Goal: Information Seeking & Learning: Find contact information

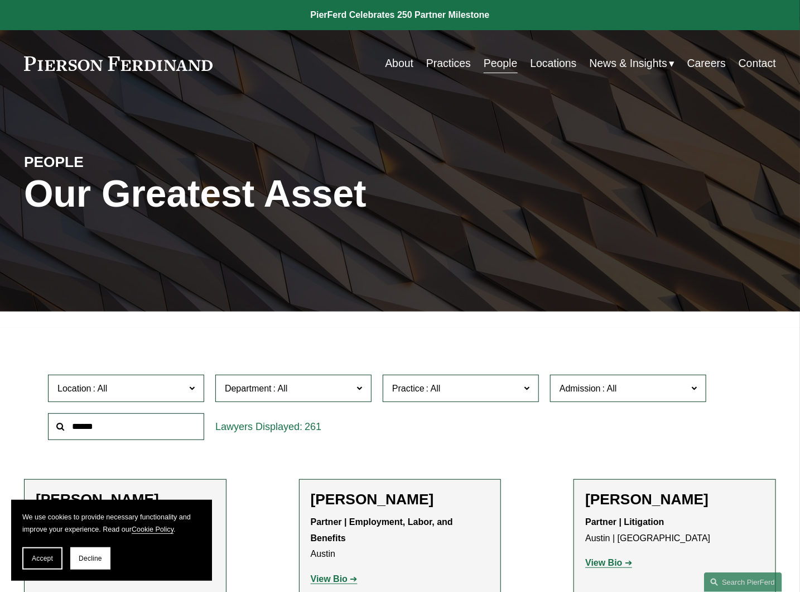
click at [104, 432] on input "text" at bounding box center [126, 426] width 156 height 27
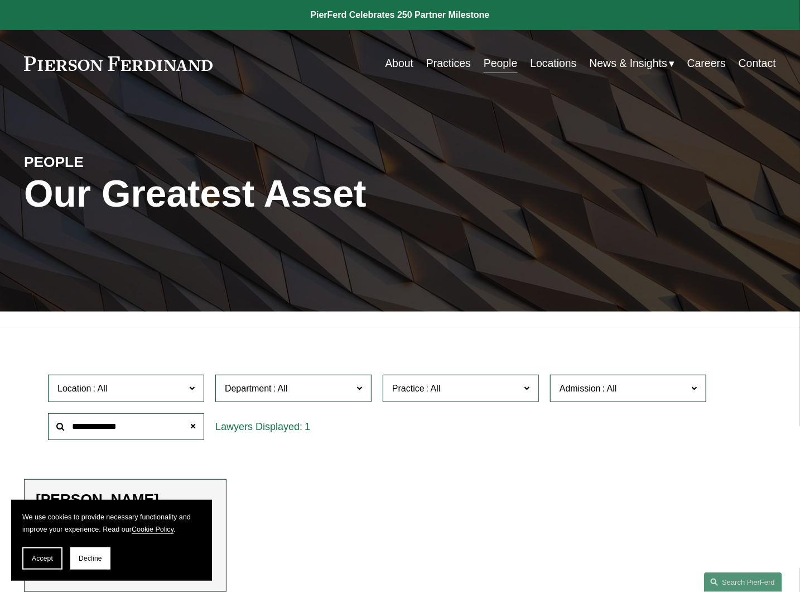
type input "**********"
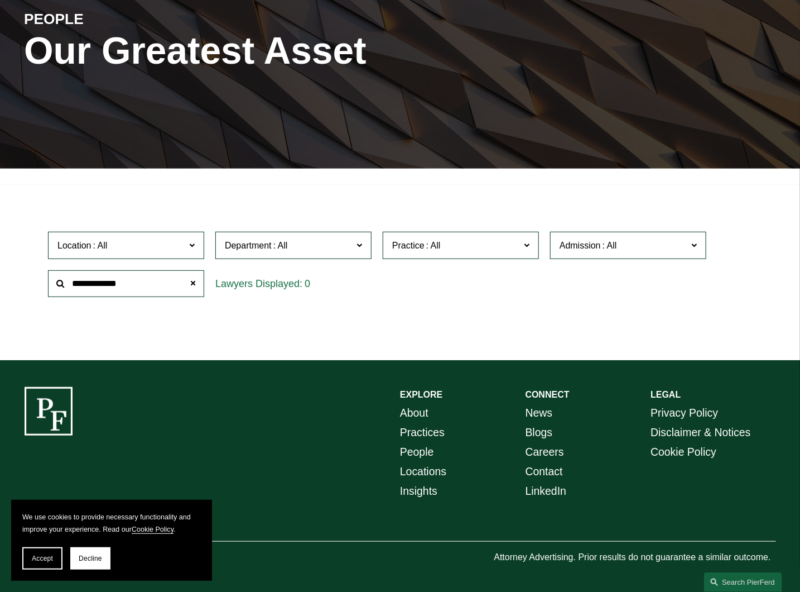
scroll to position [144, 0]
click at [649, 250] on span "Admission" at bounding box center [624, 245] width 128 height 15
click at [472, 247] on span "Practice" at bounding box center [456, 245] width 128 height 15
click at [301, 250] on span "Department" at bounding box center [289, 245] width 128 height 15
click at [126, 243] on span "Location" at bounding box center [121, 245] width 128 height 15
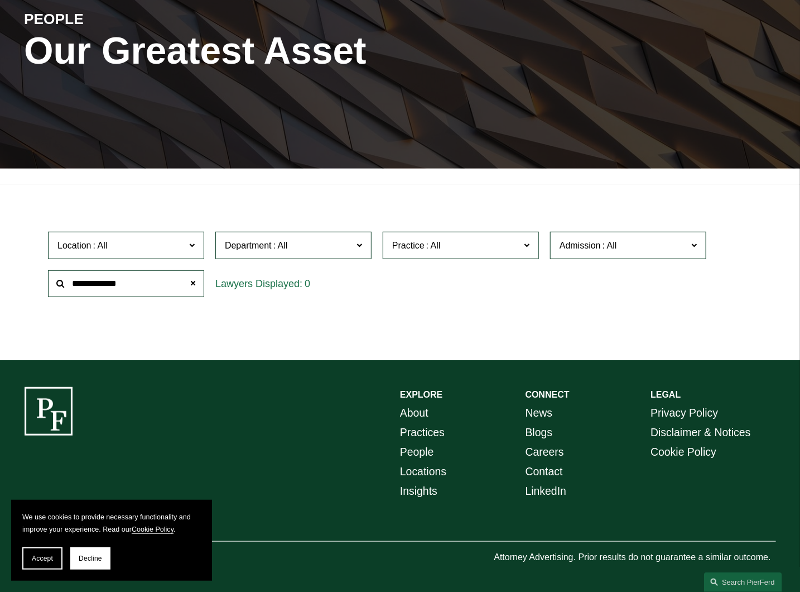
click at [1, 268] on ul "Filter Location All Atlanta Austin Boston Charlotte Chicago Cincinnati Clevelan…" at bounding box center [400, 264] width 800 height 143
click at [13, 263] on ul "Filter Location All Atlanta Austin Boston Charlotte Chicago Cincinnati Clevelan…" at bounding box center [400, 264] width 800 height 143
drag, startPoint x: 127, startPoint y: 198, endPoint x: 148, endPoint y: 196, distance: 21.3
click at [128, 198] on ul "Filter Location All Atlanta Austin Boston Charlotte Chicago Cincinnati Clevelan…" at bounding box center [400, 264] width 800 height 143
click at [302, 191] on div "Filter Location All Atlanta Austin Boston Charlotte Chicago Cincinnati Clevelan…" at bounding box center [400, 273] width 800 height 176
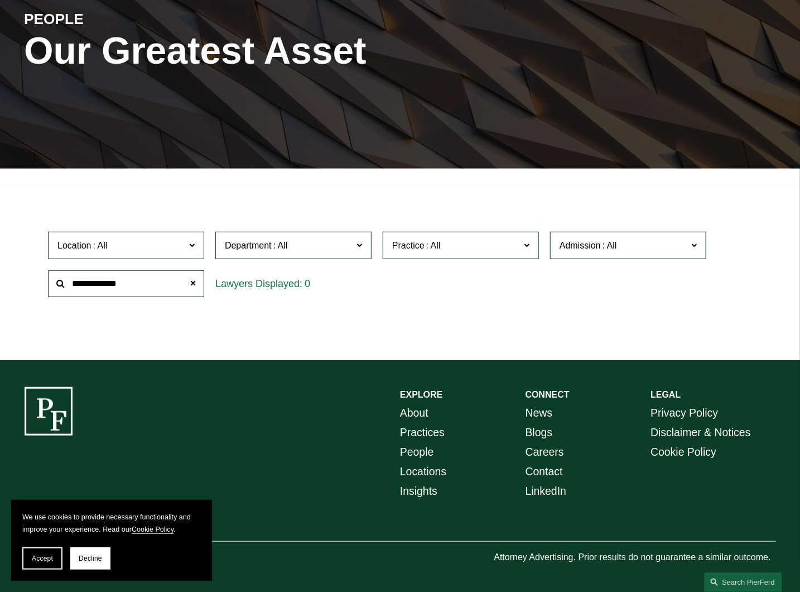
click at [427, 204] on ul "Filter Location All Atlanta Austin Boston Charlotte Chicago Cincinnati Clevelan…" at bounding box center [400, 264] width 800 height 143
click at [728, 260] on div "Location All Atlanta Austin Boston Charlotte Chicago Cincinnati Cleveland Colum…" at bounding box center [400, 264] width 716 height 76
click at [303, 428] on div "EXPLORE CONNECT About Practices People Locations Insights News Blogs Careers Co…" at bounding box center [400, 476] width 800 height 179
drag, startPoint x: 15, startPoint y: 291, endPoint x: 68, endPoint y: 262, distance: 60.7
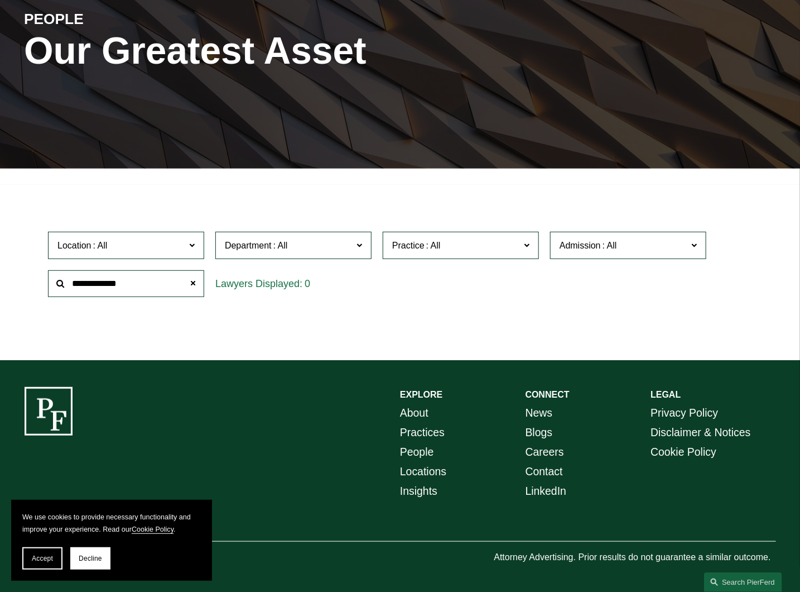
click at [18, 291] on ul "Filter Location All Atlanta Austin Boston Charlotte Chicago Cincinnati Clevelan…" at bounding box center [400, 264] width 800 height 143
click at [164, 242] on span "Location" at bounding box center [121, 245] width 128 height 15
drag, startPoint x: 270, startPoint y: 233, endPoint x: 282, endPoint y: 233, distance: 12.8
click at [270, 233] on label "Department" at bounding box center [293, 245] width 156 height 27
click at [465, 238] on span "Practice" at bounding box center [456, 245] width 128 height 15
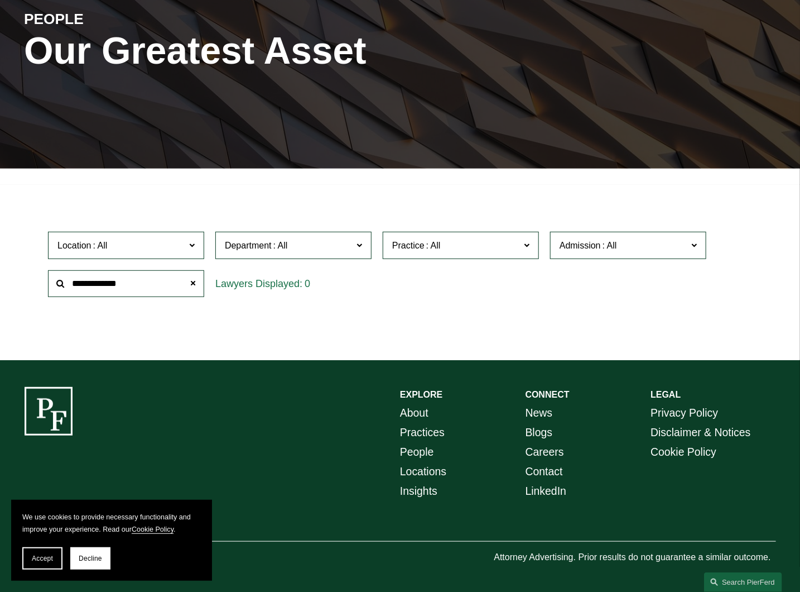
click at [584, 241] on span "Admission" at bounding box center [580, 245] width 41 height 9
click at [145, 277] on input "**********" at bounding box center [126, 283] width 156 height 27
click at [33, 562] on span "Accept" at bounding box center [42, 558] width 21 height 8
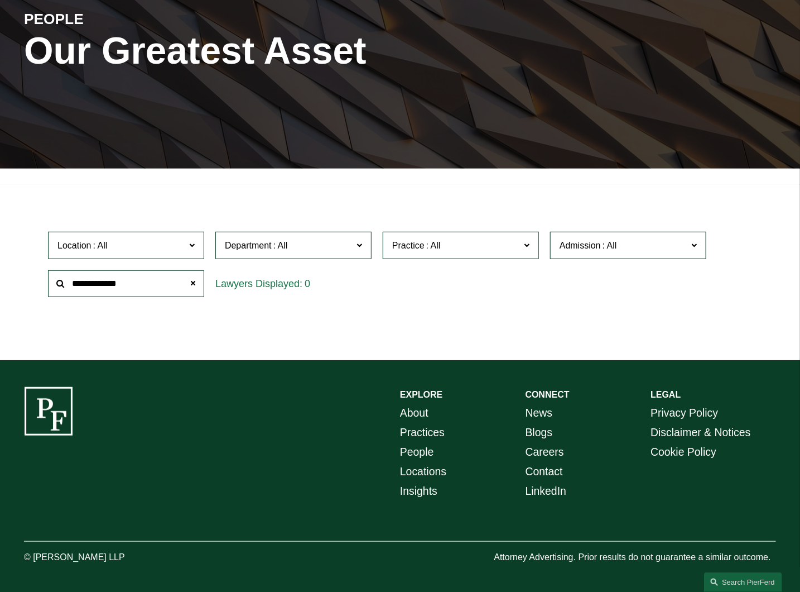
click at [355, 242] on label "Department" at bounding box center [293, 245] width 156 height 27
click at [0, 0] on link "Corporate" at bounding box center [0, 0] width 0 height 0
click at [191, 243] on span at bounding box center [192, 244] width 6 height 15
click at [0, 0] on link "Princeton" at bounding box center [0, 0] width 0 height 0
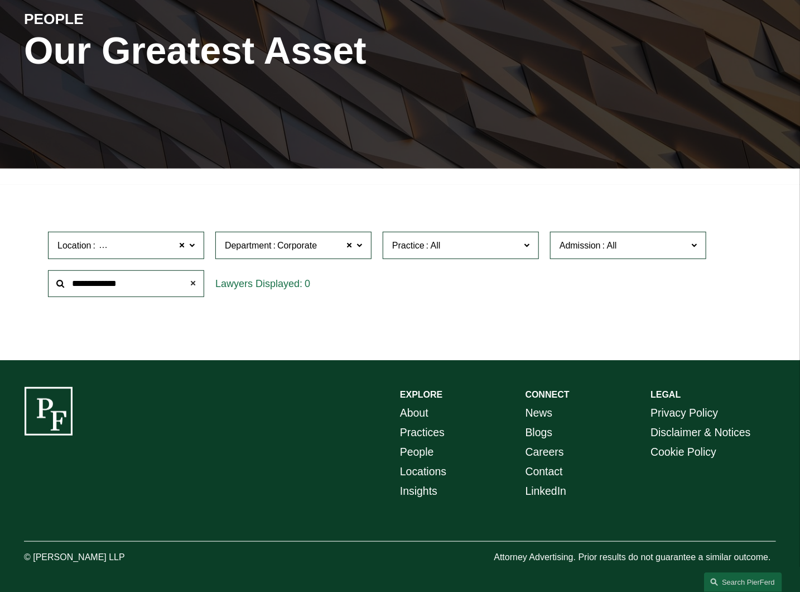
click at [197, 276] on span at bounding box center [193, 283] width 22 height 22
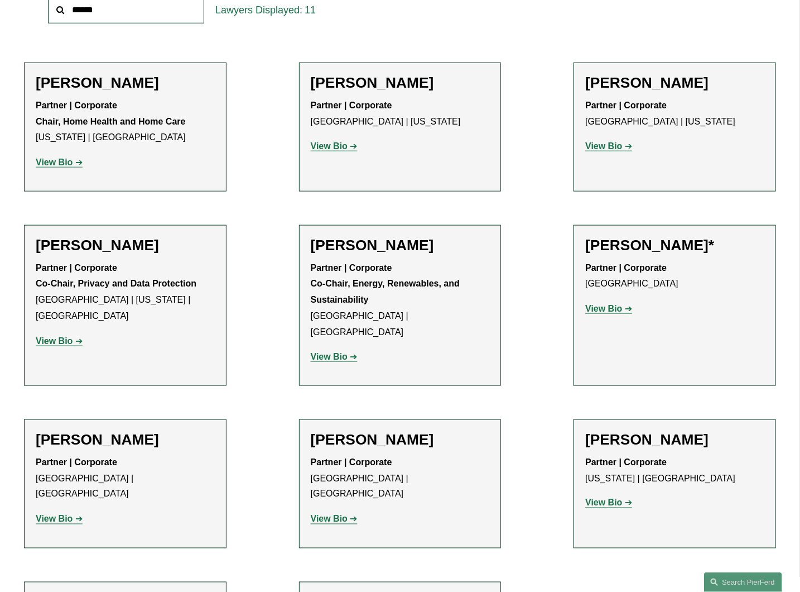
scroll to position [396, 0]
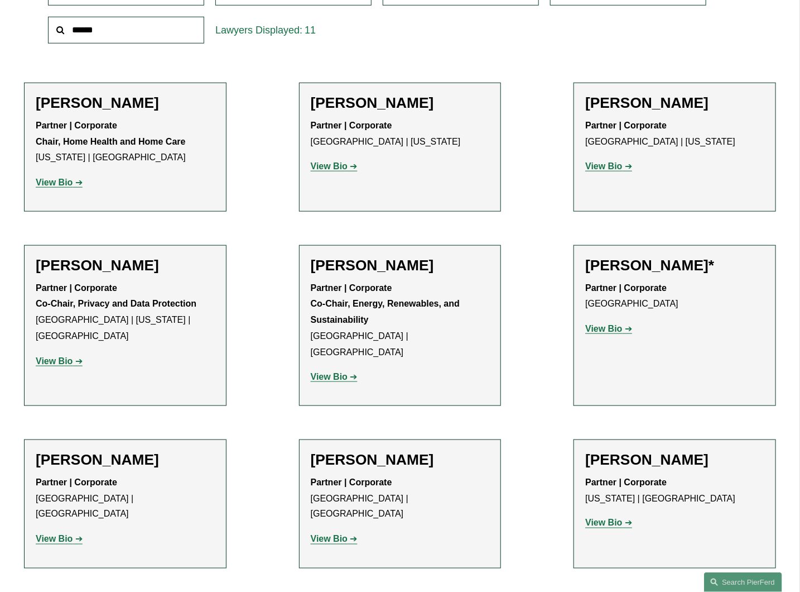
click at [638, 451] on h2 "Dean H. Wang" at bounding box center [675, 460] width 179 height 18
click at [601, 518] on strong "View Bio" at bounding box center [604, 522] width 37 height 9
click at [611, 333] on strong "View Bio" at bounding box center [604, 328] width 37 height 9
click at [608, 328] on strong "View Bio" at bounding box center [604, 328] width 37 height 9
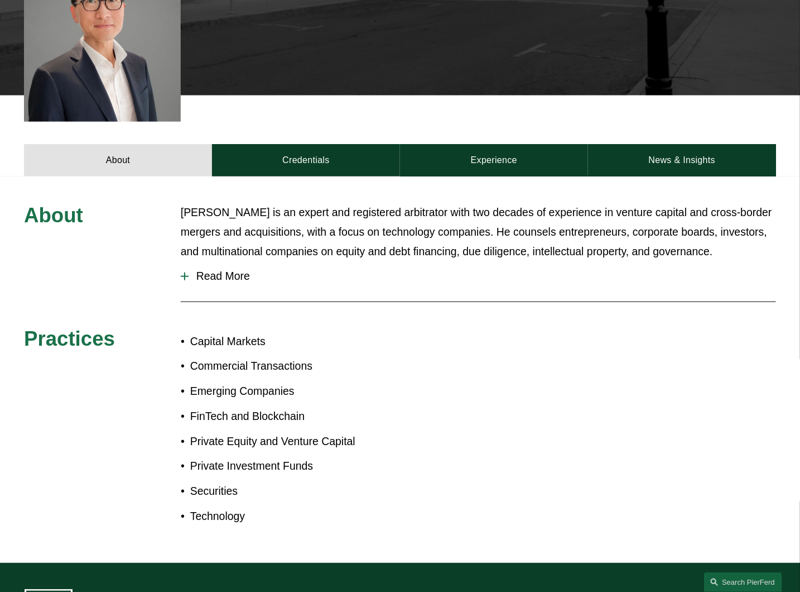
scroll to position [352, 0]
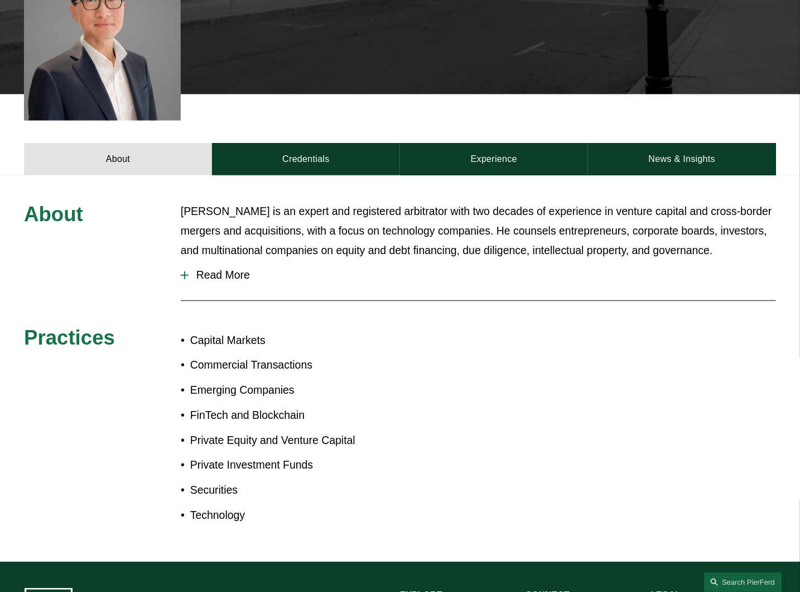
click at [224, 268] on span "Read More" at bounding box center [483, 274] width 588 height 13
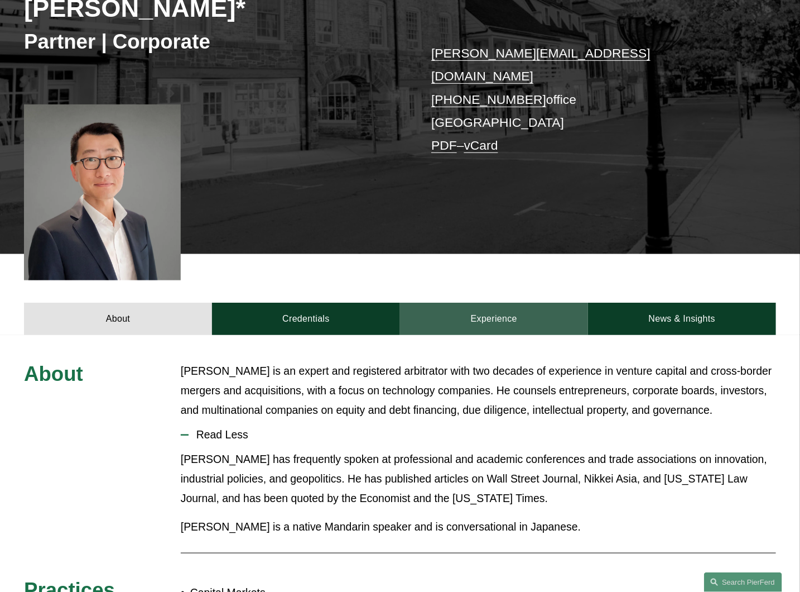
scroll to position [186, 0]
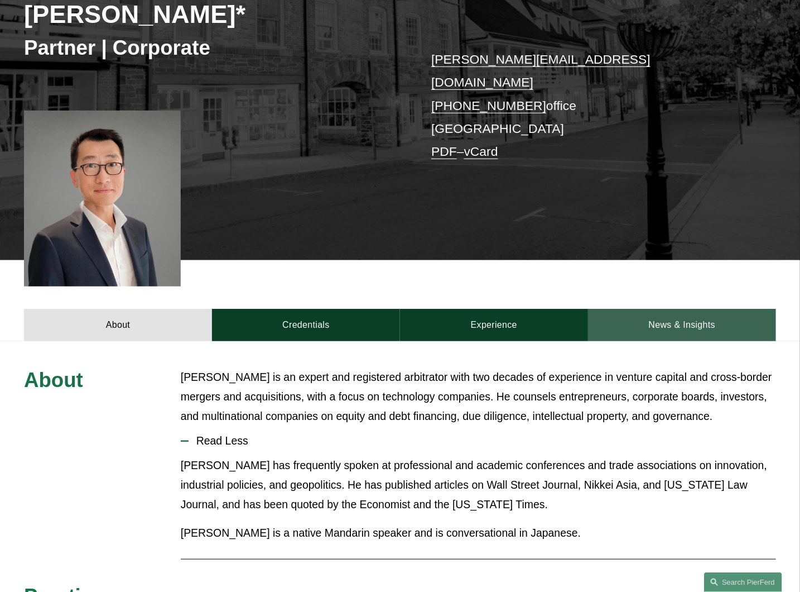
click at [688, 309] on link "News & Insights" at bounding box center [682, 325] width 188 height 32
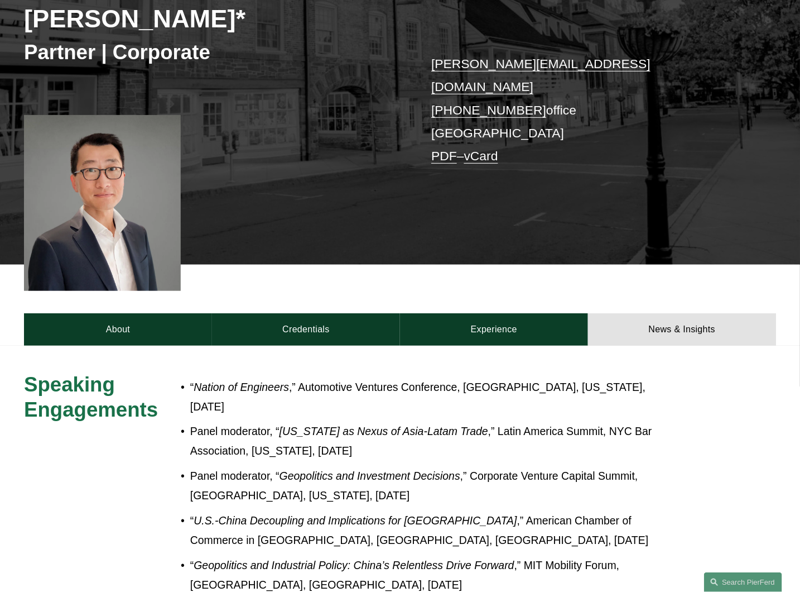
scroll to position [124, 0]
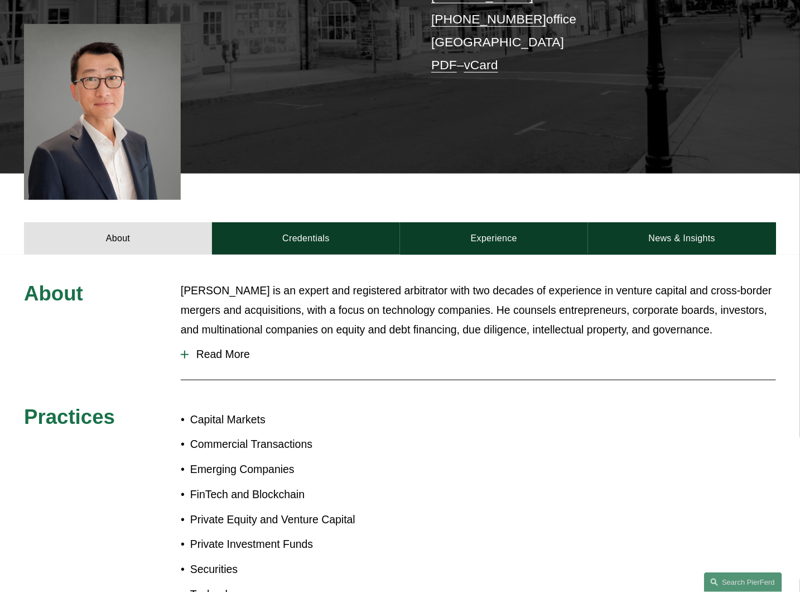
scroll to position [248, 0]
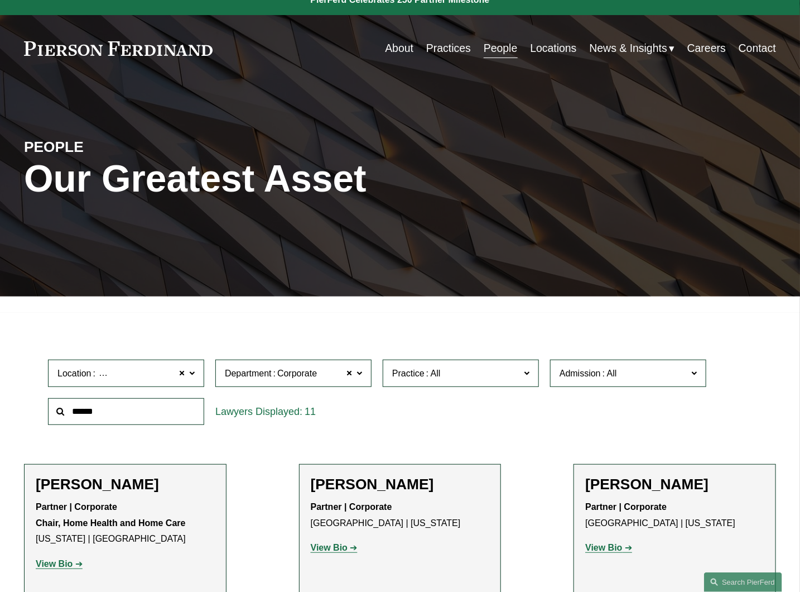
scroll to position [82, 0]
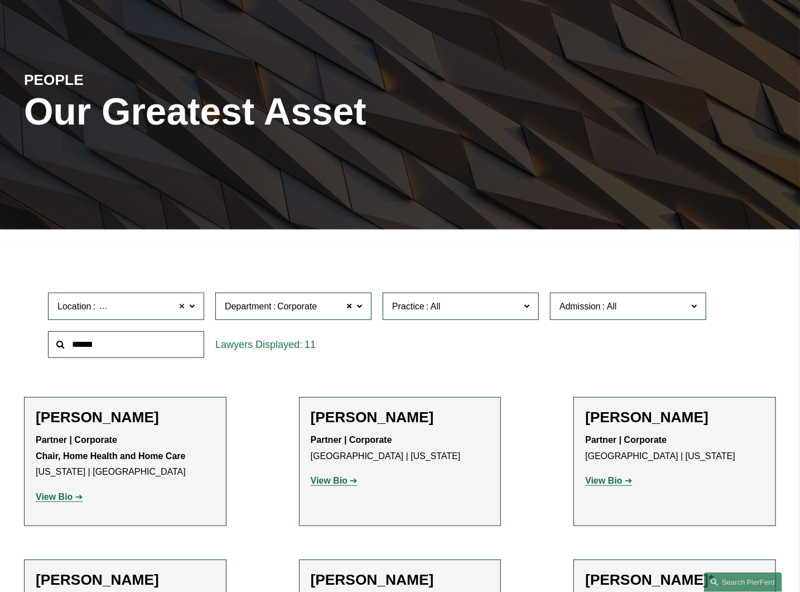
click at [183, 305] on span at bounding box center [182, 306] width 7 height 15
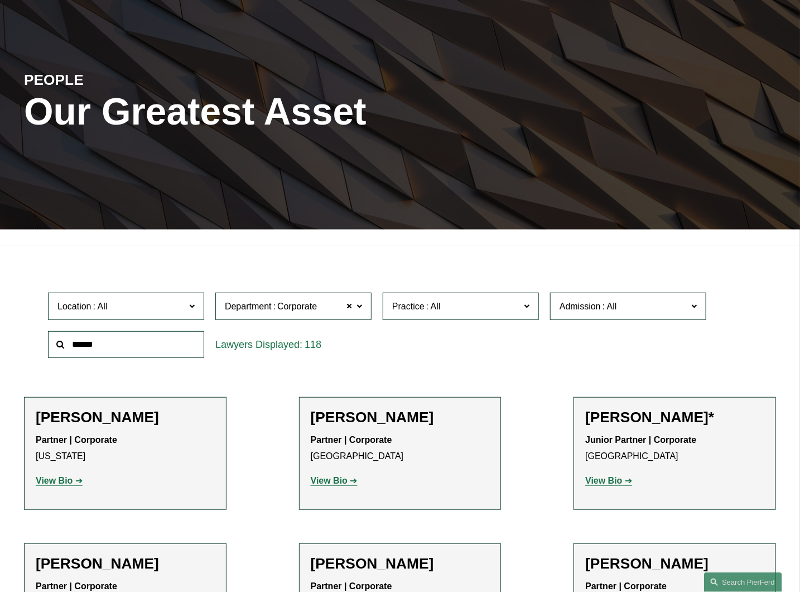
click at [131, 354] on input "text" at bounding box center [126, 344] width 156 height 27
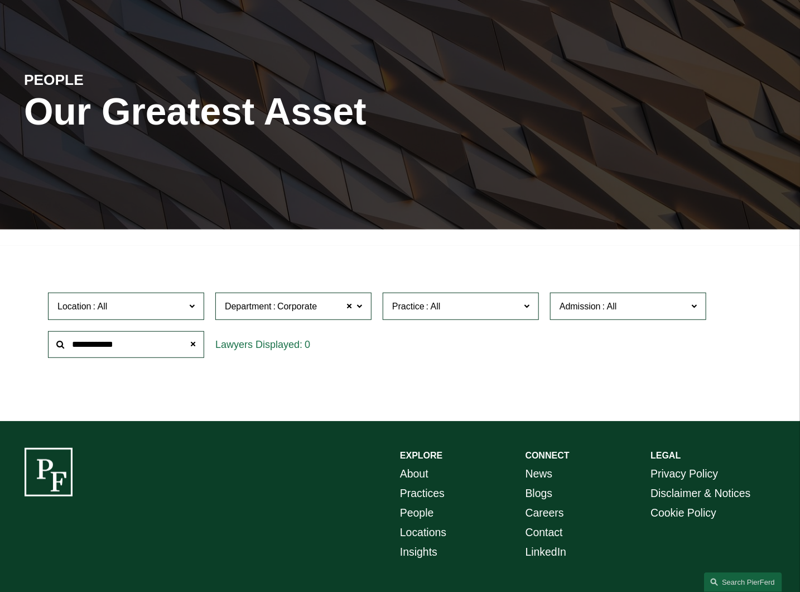
click at [115, 342] on input "**********" at bounding box center [126, 344] width 156 height 27
drag, startPoint x: 125, startPoint y: 347, endPoint x: 52, endPoint y: 352, distance: 72.7
click at [52, 352] on input "**********" at bounding box center [126, 344] width 156 height 27
click at [348, 306] on span at bounding box center [349, 306] width 7 height 15
click at [129, 345] on input "**********" at bounding box center [126, 344] width 156 height 27
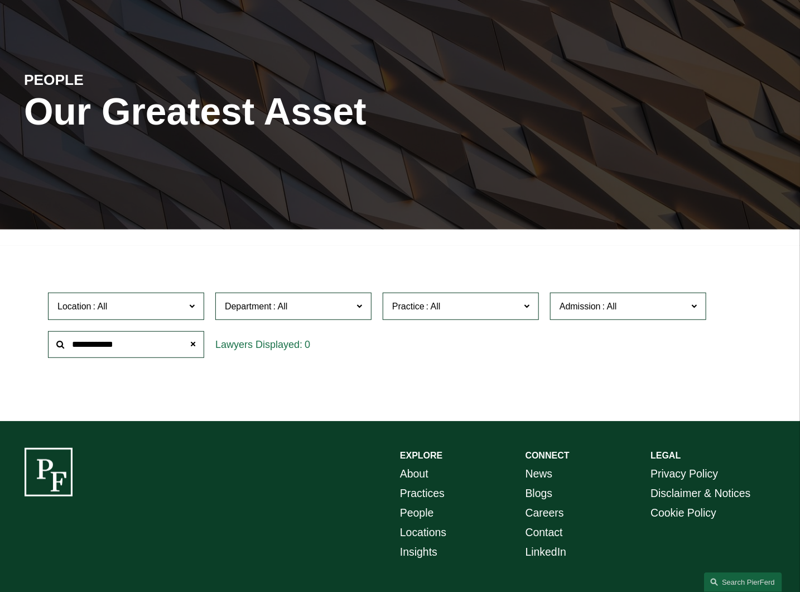
drag, startPoint x: 129, startPoint y: 345, endPoint x: 31, endPoint y: 349, distance: 98.3
click at [31, 349] on div "Location All Atlanta Austin Boston Charlotte Chicago Cincinnati Cleveland Colum…" at bounding box center [400, 325] width 752 height 76
type input "*"
type input "*******"
click at [520, 305] on span "Practice" at bounding box center [456, 306] width 128 height 15
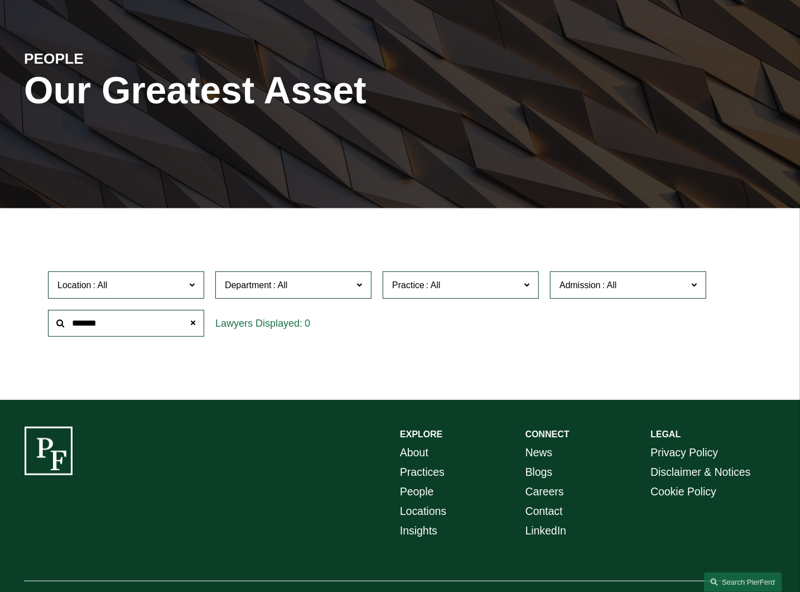
scroll to position [682, 0]
click at [190, 324] on span at bounding box center [193, 323] width 22 height 22
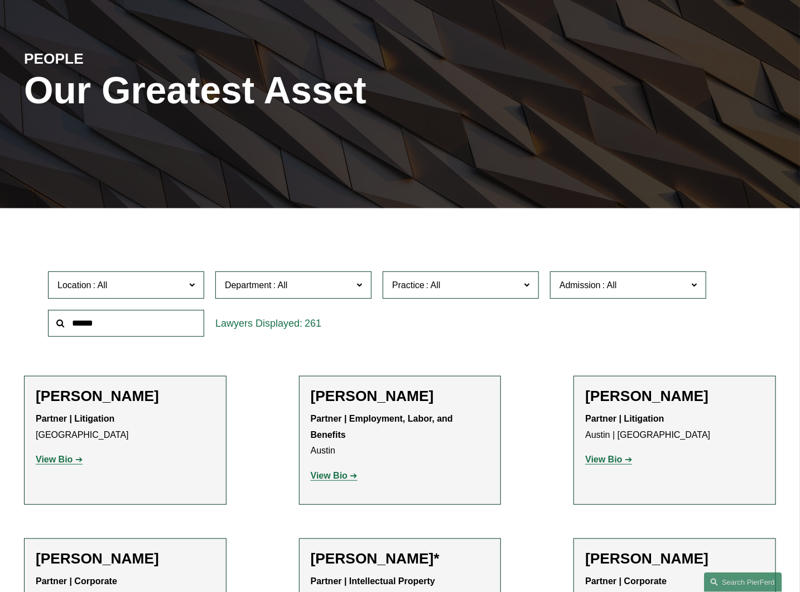
scroll to position [630, 0]
click at [0, 0] on link "Environmental, Health, and Safety" at bounding box center [0, 0] width 0 height 0
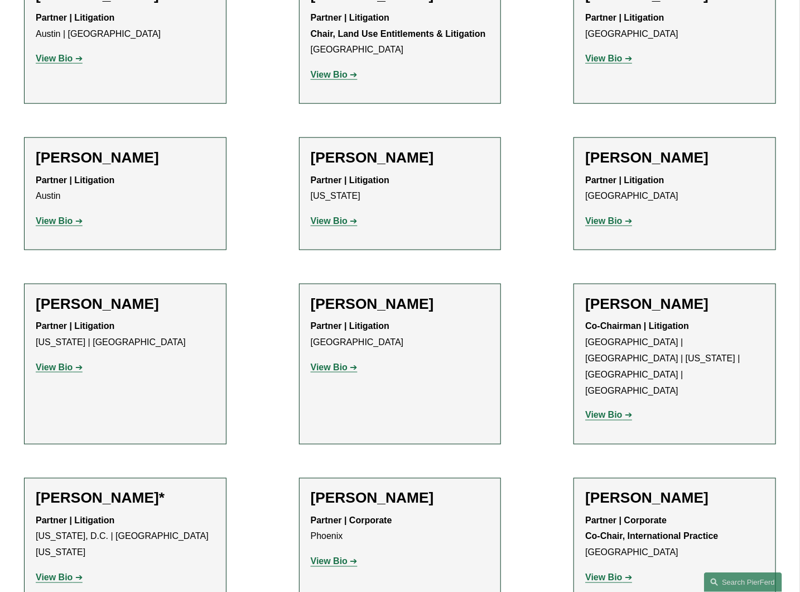
scroll to position [550, 0]
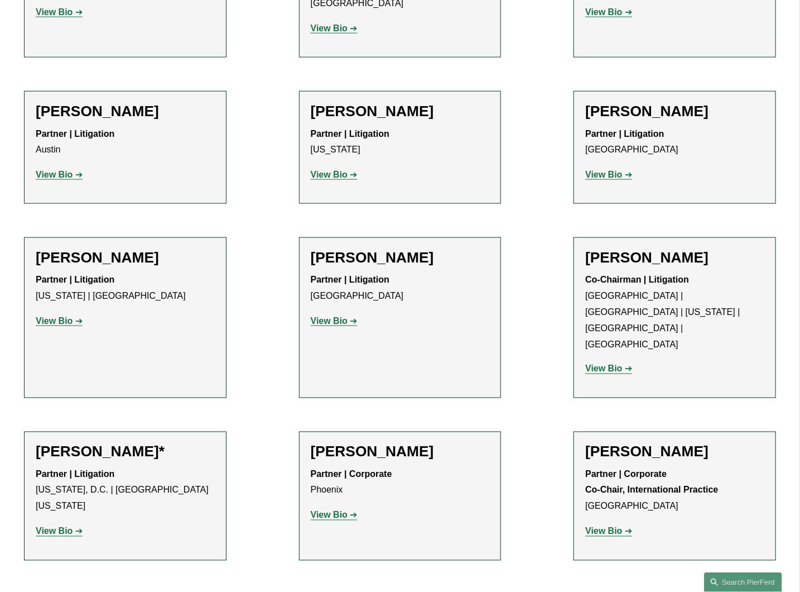
click at [609, 443] on h2 "Ari D. Levine" at bounding box center [675, 452] width 179 height 18
click at [605, 479] on p "Partner | Corporate Co-Chair, International Practice Philadelphia" at bounding box center [675, 491] width 179 height 48
click at [657, 485] on strong "Co-Chair, International Practice" at bounding box center [652, 489] width 133 height 9
click at [623, 526] on link "View Bio" at bounding box center [609, 530] width 47 height 9
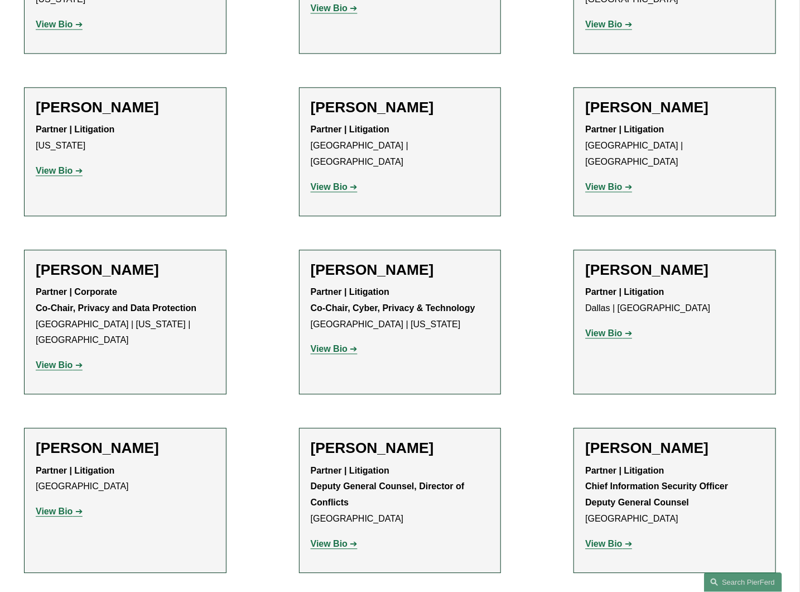
scroll to position [1067, 0]
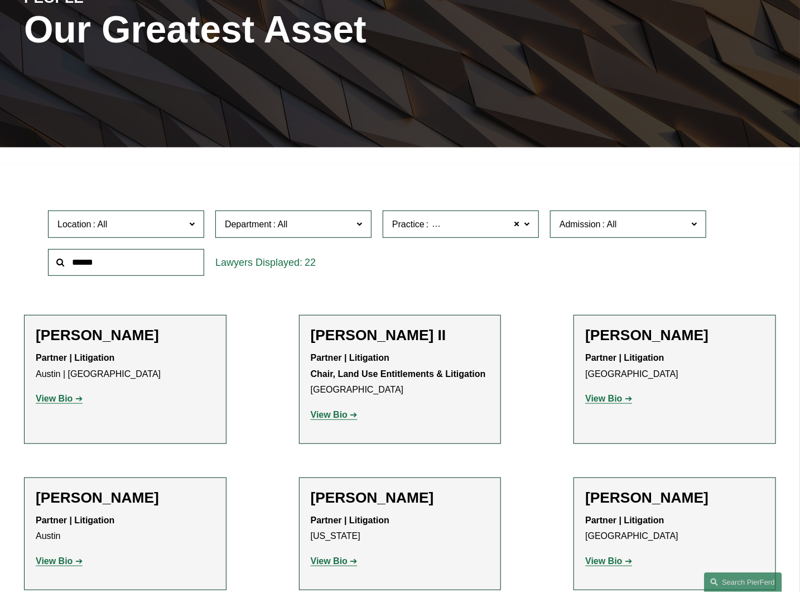
scroll to position [165, 0]
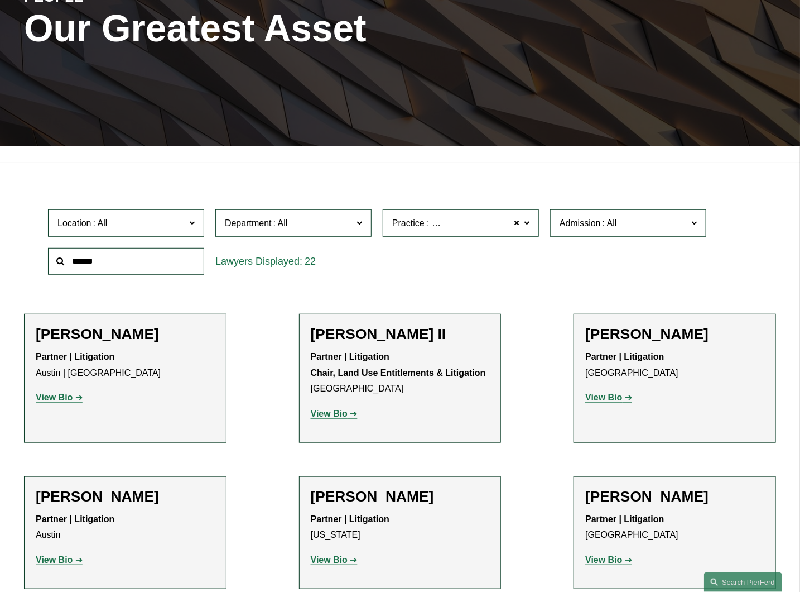
click at [127, 265] on input "text" at bounding box center [126, 261] width 156 height 27
type input "**********"
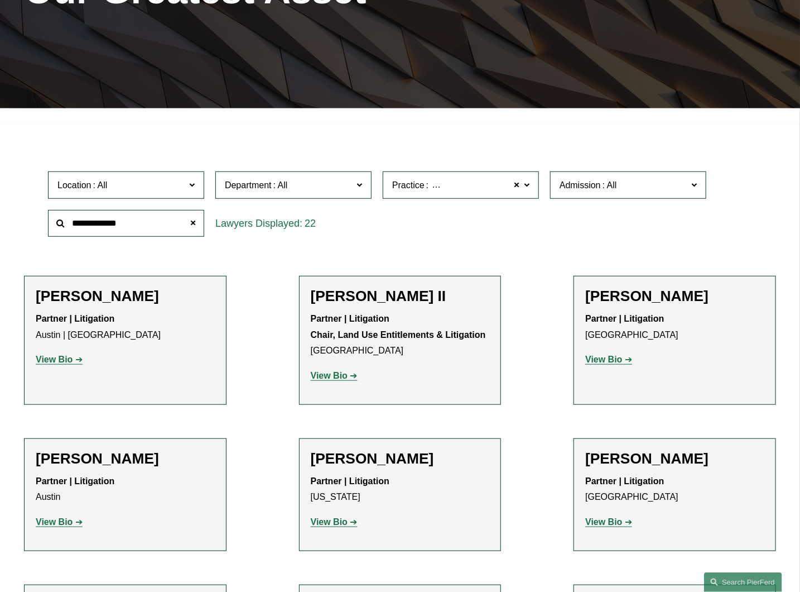
scroll to position [227, 0]
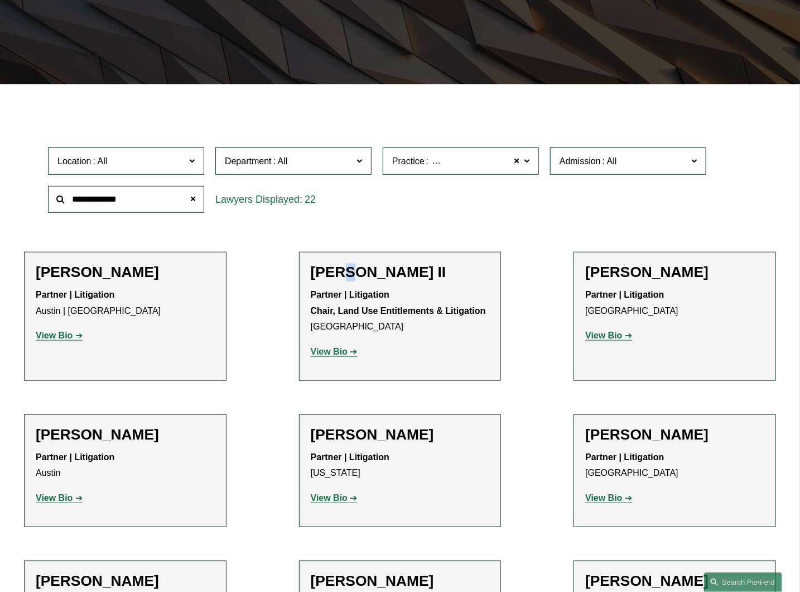
click at [344, 272] on h2 "Paul Beard II" at bounding box center [400, 272] width 179 height 18
click at [328, 356] on strong "View Bio" at bounding box center [329, 351] width 37 height 9
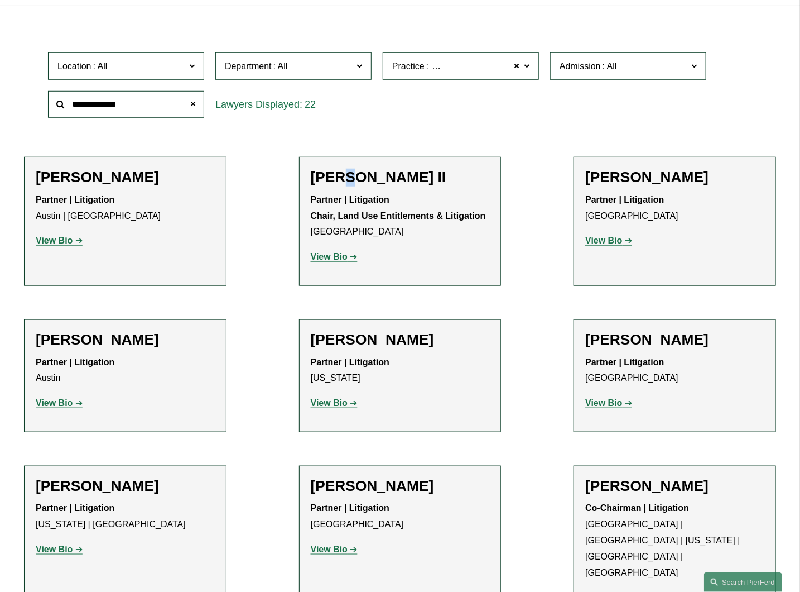
scroll to position [330, 0]
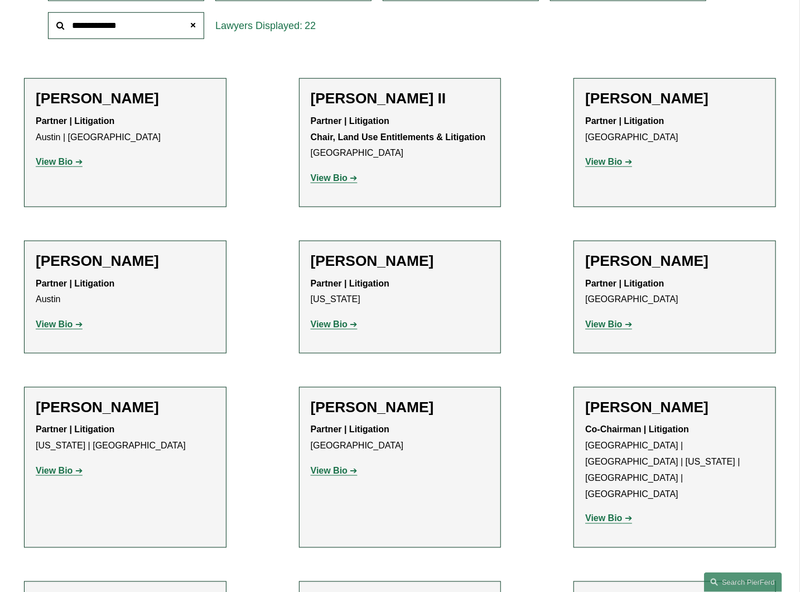
scroll to position [454, 0]
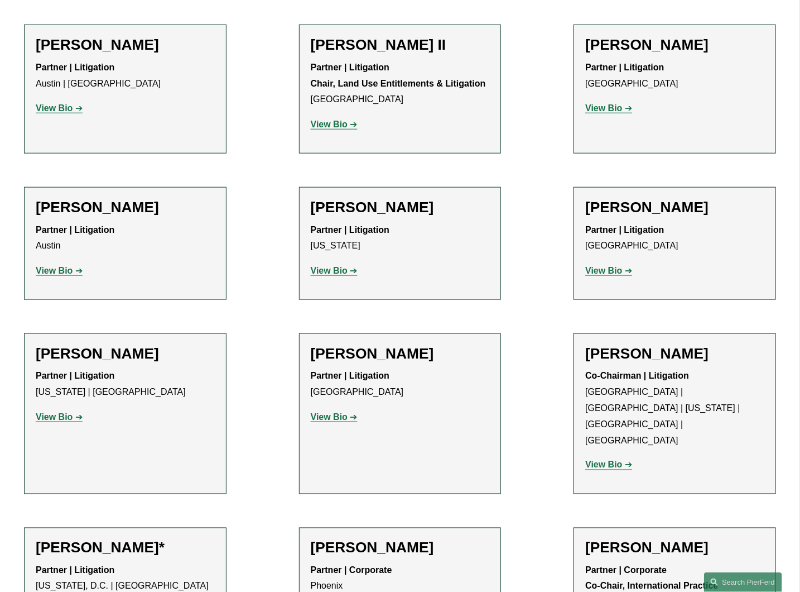
click at [372, 210] on h2 "Aurora Cassirer" at bounding box center [400, 208] width 179 height 18
click at [342, 272] on strong "View Bio" at bounding box center [329, 270] width 37 height 9
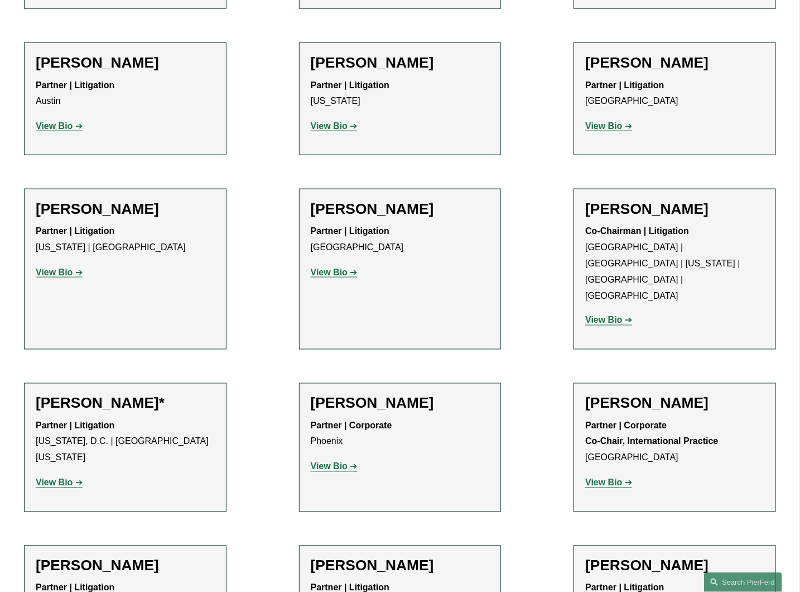
scroll to position [599, 0]
click at [84, 394] on h2 "Tiffany A. Hosey*" at bounding box center [125, 403] width 179 height 18
click at [50, 474] on p "View Bio" at bounding box center [125, 482] width 179 height 16
click at [52, 477] on strong "View Bio" at bounding box center [54, 481] width 37 height 9
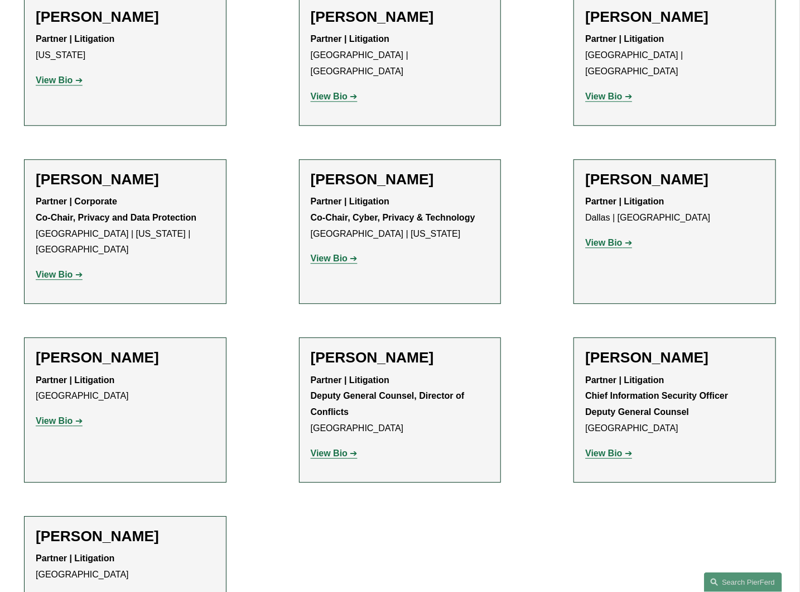
scroll to position [1136, 0]
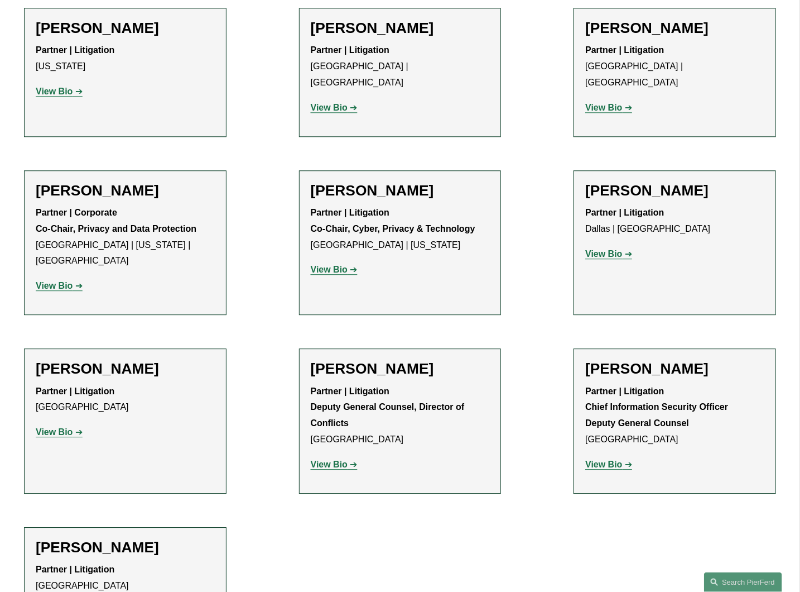
click at [329, 265] on strong "View Bio" at bounding box center [329, 269] width 37 height 9
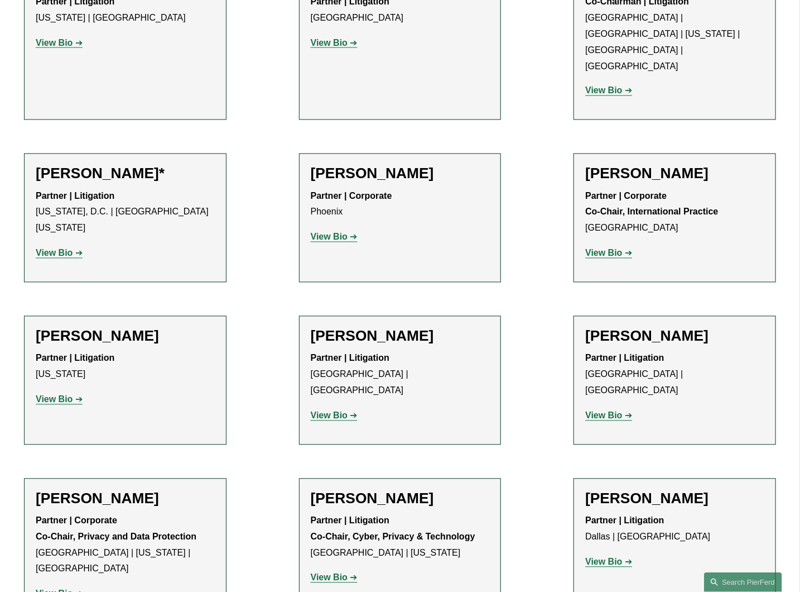
scroll to position [827, 0]
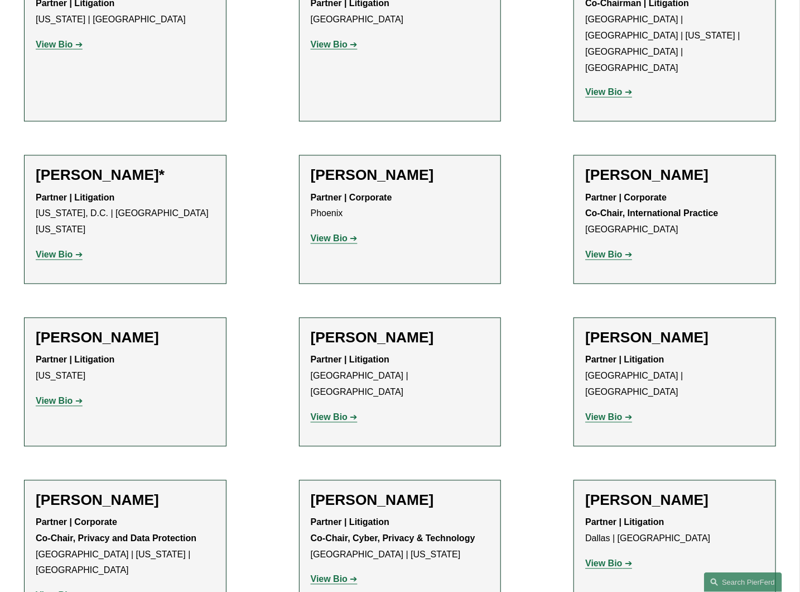
click at [55, 591] on strong "View Bio" at bounding box center [54, 595] width 37 height 9
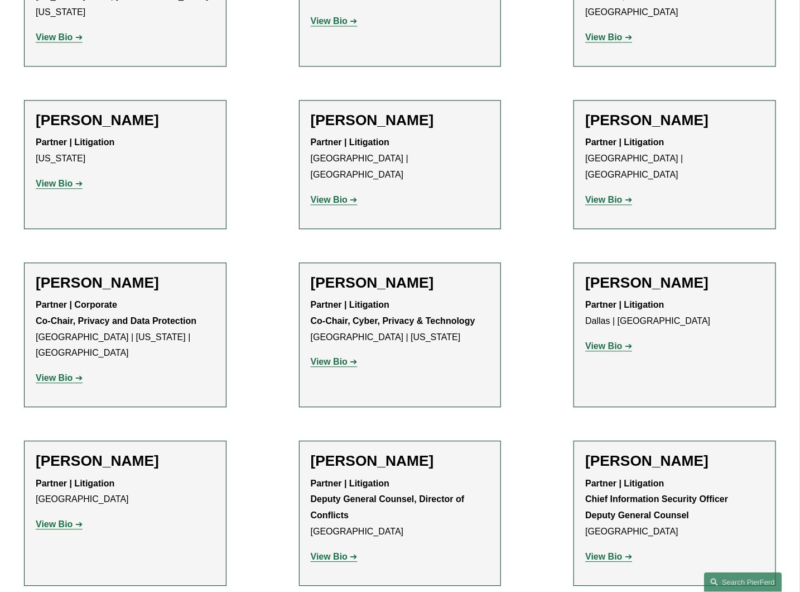
scroll to position [1116, 0]
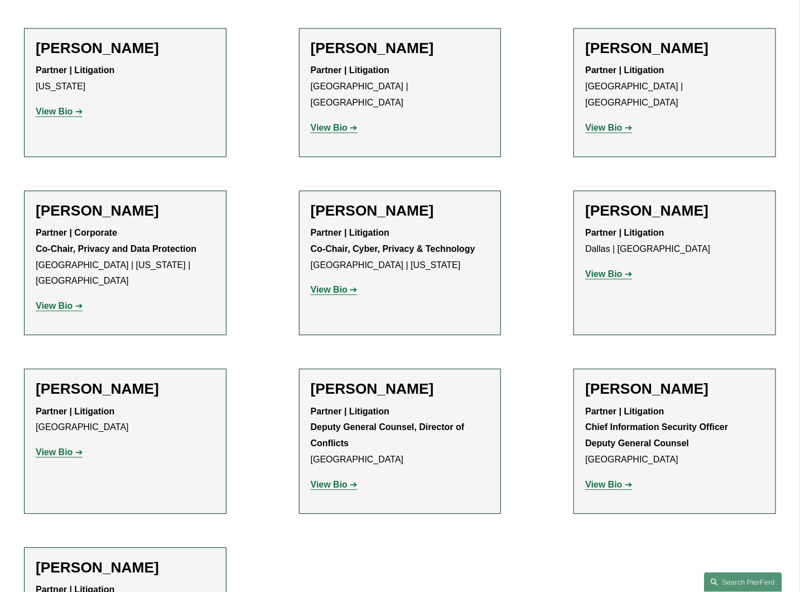
click at [79, 202] on h2 "[PERSON_NAME]" at bounding box center [125, 211] width 179 height 18
click at [51, 301] on strong "View Bio" at bounding box center [54, 305] width 37 height 9
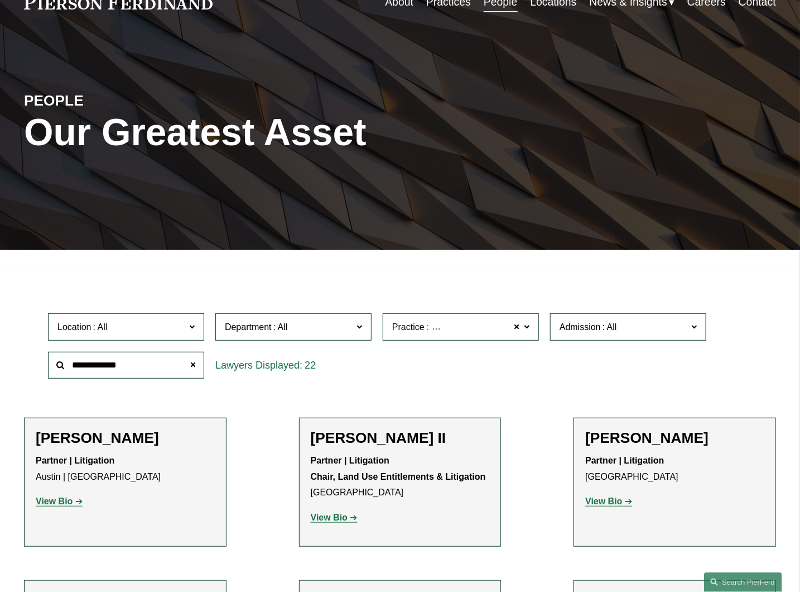
scroll to position [60, 0]
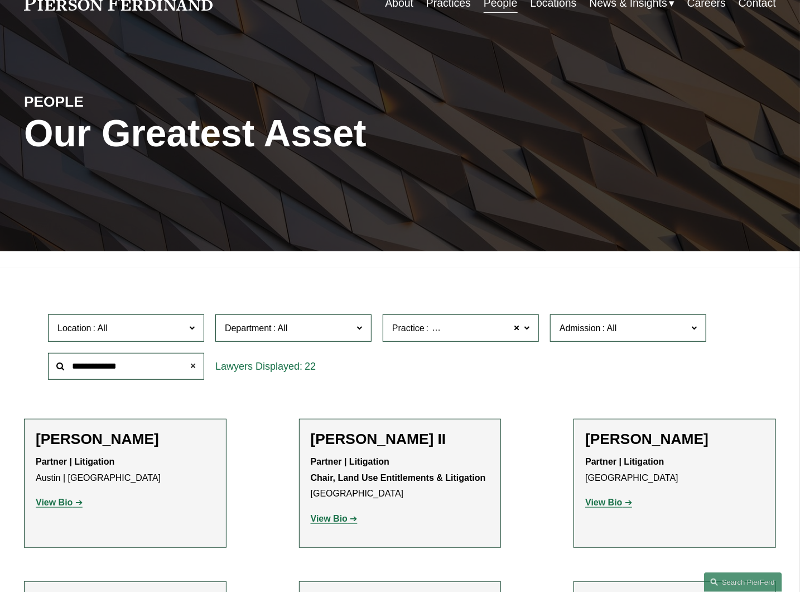
click at [190, 367] on span at bounding box center [193, 366] width 22 height 22
click at [528, 330] on span at bounding box center [527, 327] width 6 height 15
click at [518, 329] on span at bounding box center [517, 327] width 7 height 15
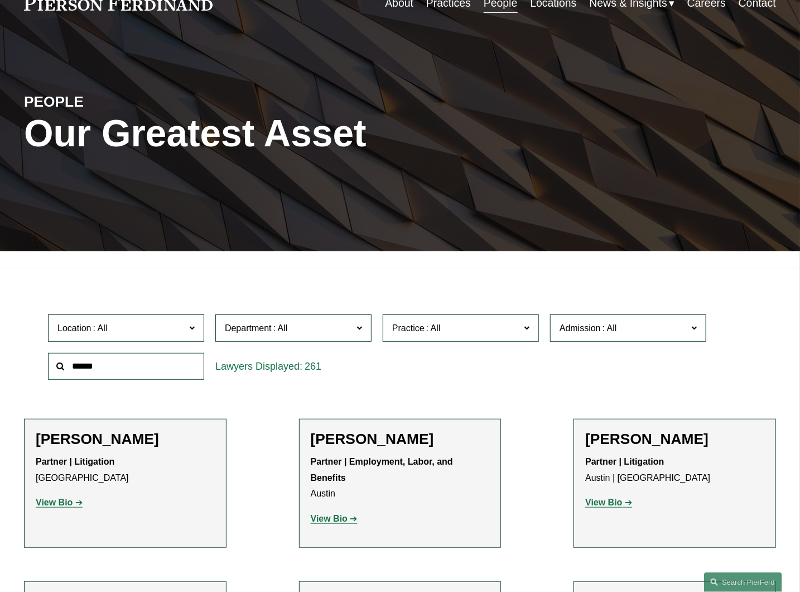
click at [526, 327] on span at bounding box center [527, 327] width 6 height 15
click at [523, 327] on label "Practice" at bounding box center [461, 327] width 156 height 27
click at [0, 0] on link "IP Litigation and Enforcement" at bounding box center [0, 0] width 0 height 0
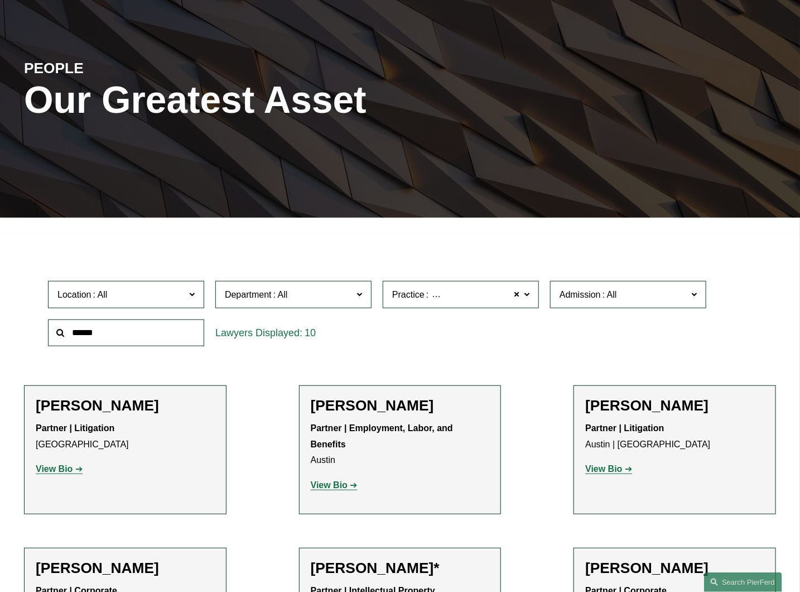
scroll to position [199, 0]
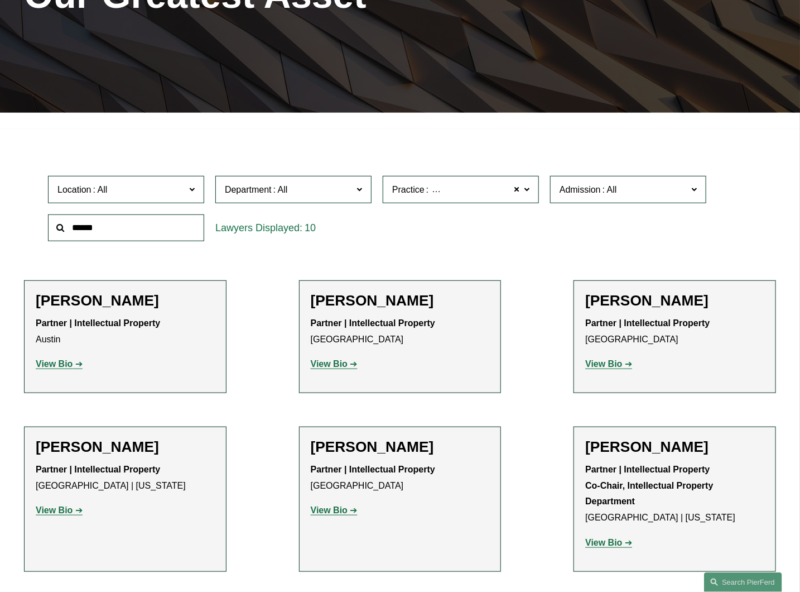
click at [76, 452] on h2 "Benjamin I. Dach" at bounding box center [125, 447] width 179 height 18
click at [51, 511] on strong "View Bio" at bounding box center [54, 509] width 37 height 9
click at [137, 224] on input "text" at bounding box center [126, 227] width 156 height 27
click at [119, 229] on input "text" at bounding box center [126, 227] width 156 height 27
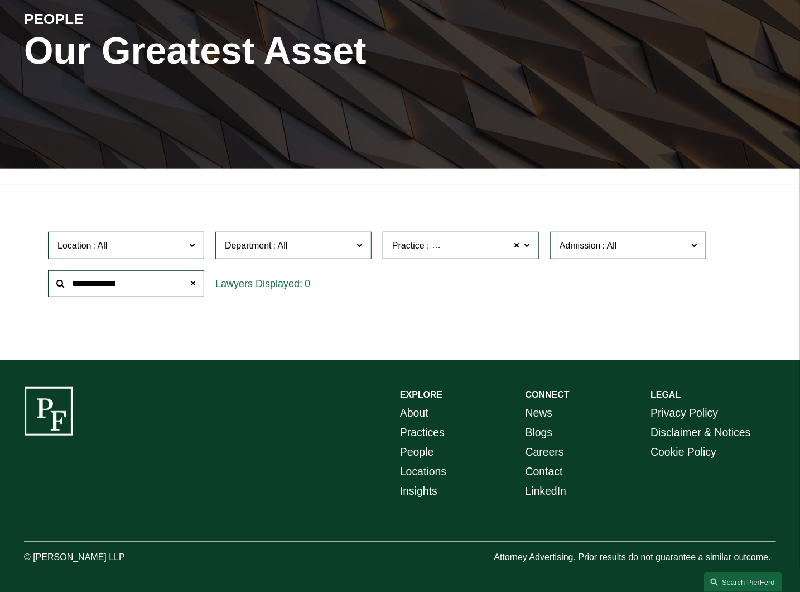
type input "**********"
click at [529, 242] on span at bounding box center [527, 244] width 6 height 15
click at [0, 0] on link "Land Use Entitlements & Litigation" at bounding box center [0, 0] width 0 height 0
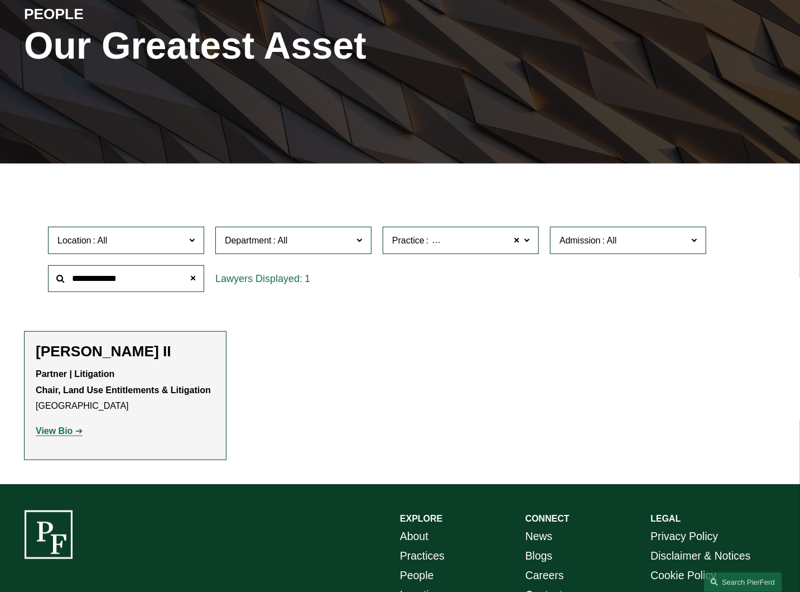
click at [65, 355] on h2 "Paul Beard II" at bounding box center [125, 352] width 179 height 18
click at [525, 244] on span at bounding box center [527, 239] width 6 height 15
click at [358, 241] on span at bounding box center [360, 239] width 6 height 15
click at [0, 0] on link "Corporate" at bounding box center [0, 0] width 0 height 0
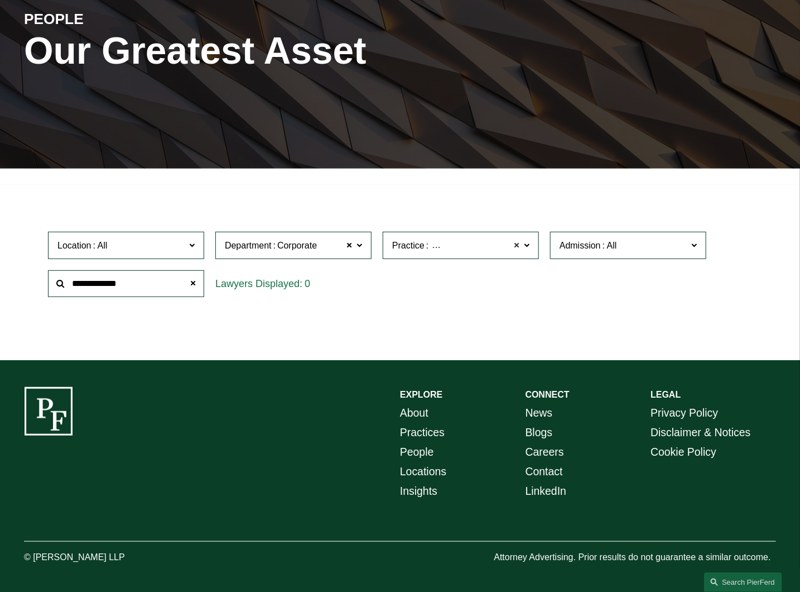
click at [516, 241] on span at bounding box center [517, 245] width 7 height 15
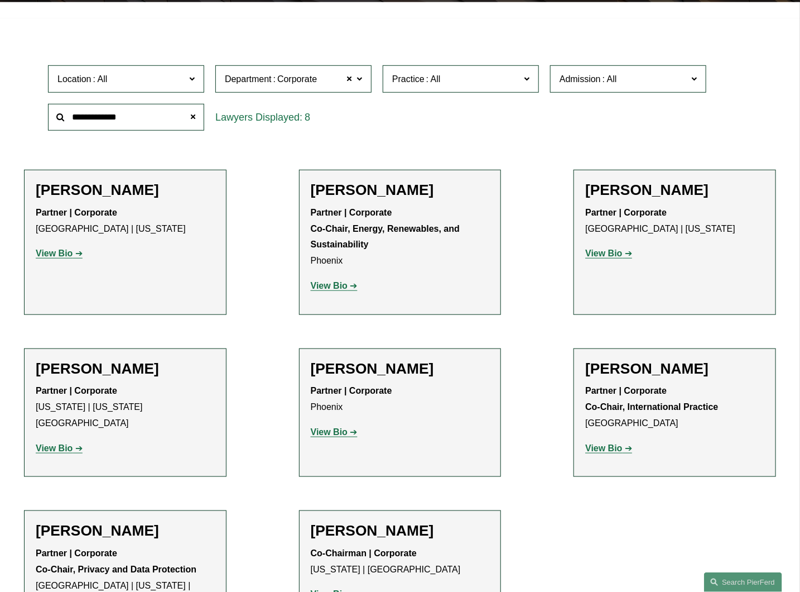
scroll to position [314, 0]
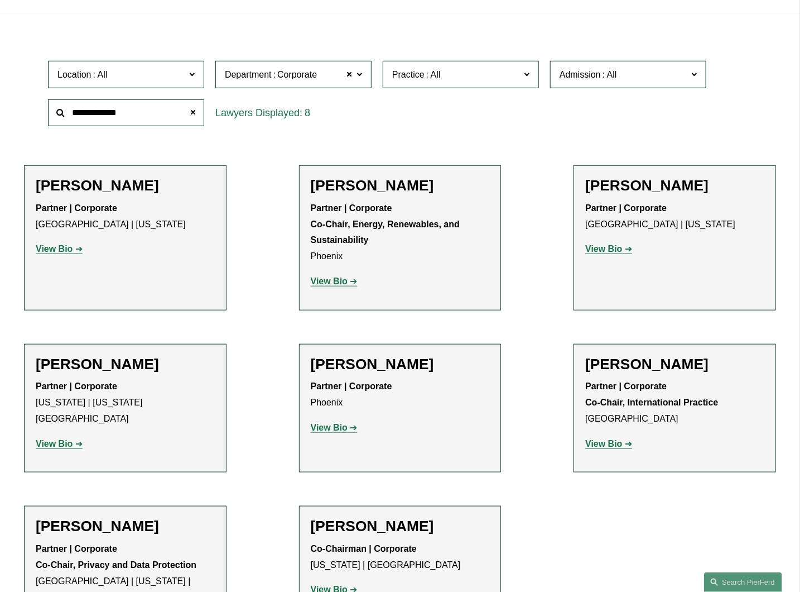
click at [325, 280] on strong "View Bio" at bounding box center [329, 280] width 37 height 9
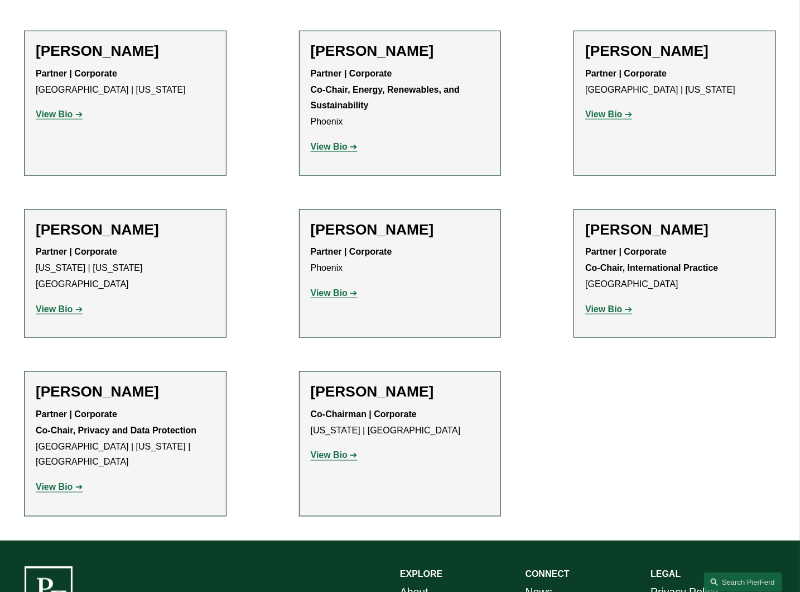
scroll to position [458, 0]
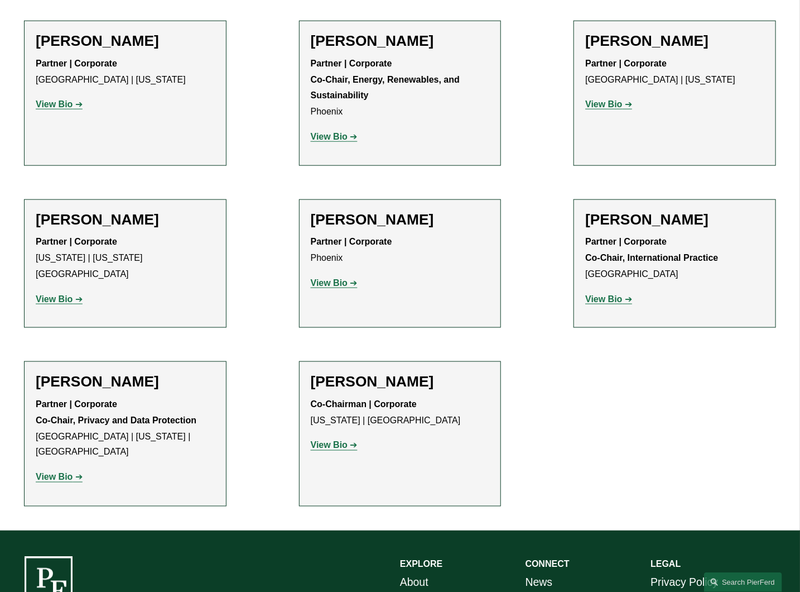
click at [339, 382] on h2 "Michael Pierson" at bounding box center [400, 382] width 179 height 18
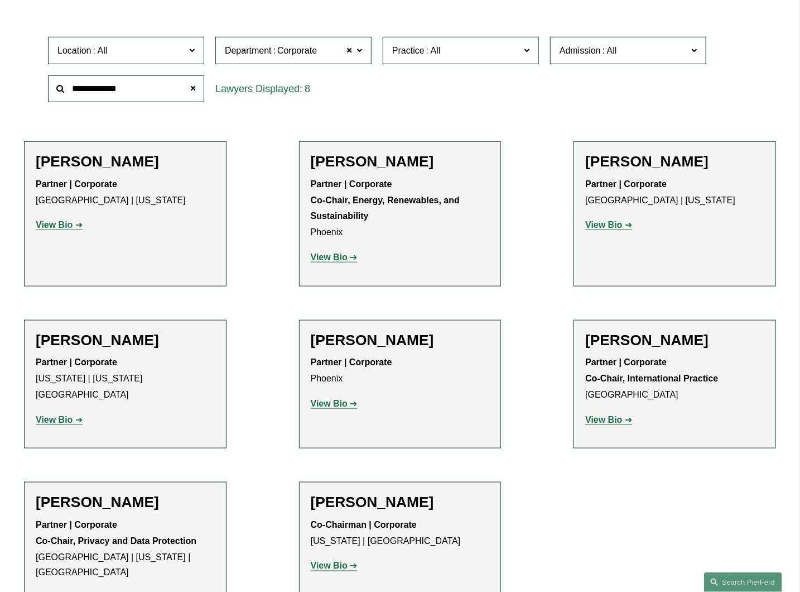
scroll to position [376, 0]
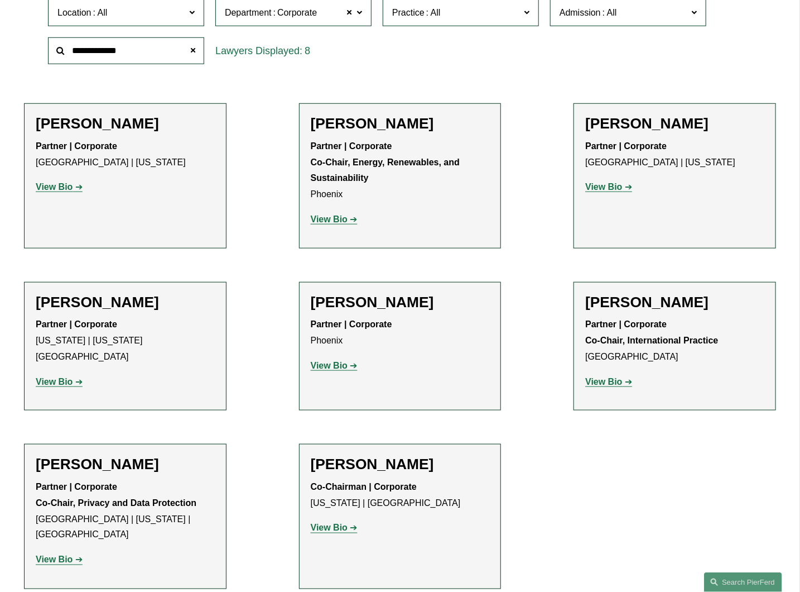
click at [332, 370] on strong "View Bio" at bounding box center [329, 365] width 37 height 9
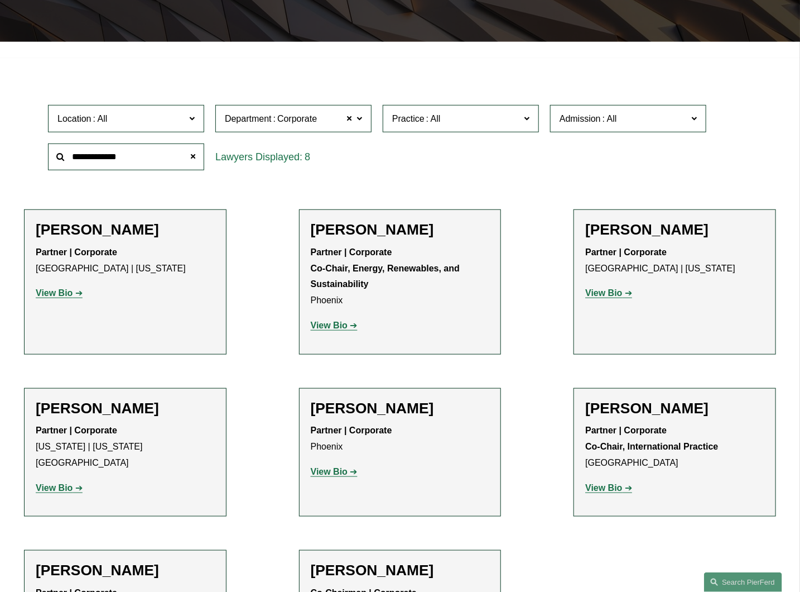
scroll to position [272, 0]
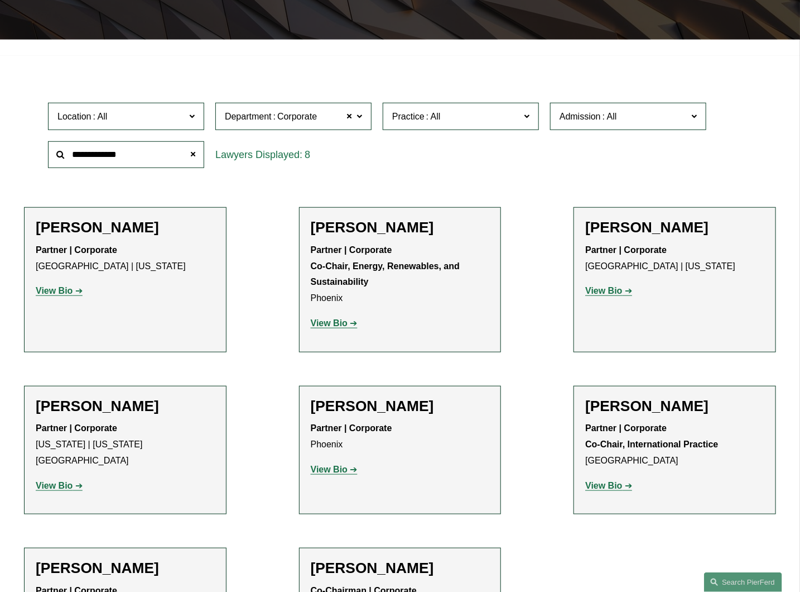
click at [607, 292] on strong "View Bio" at bounding box center [604, 290] width 37 height 9
click at [56, 294] on strong "View Bio" at bounding box center [54, 290] width 37 height 9
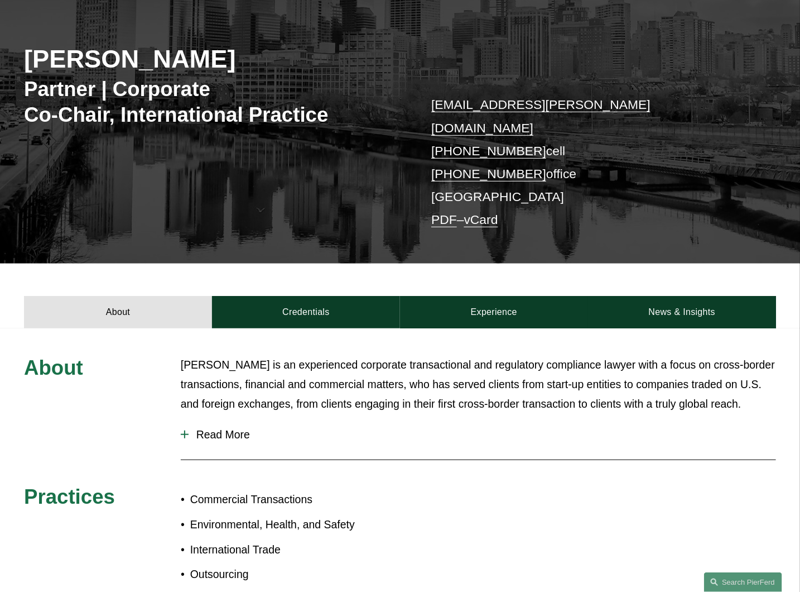
scroll to position [144, 0]
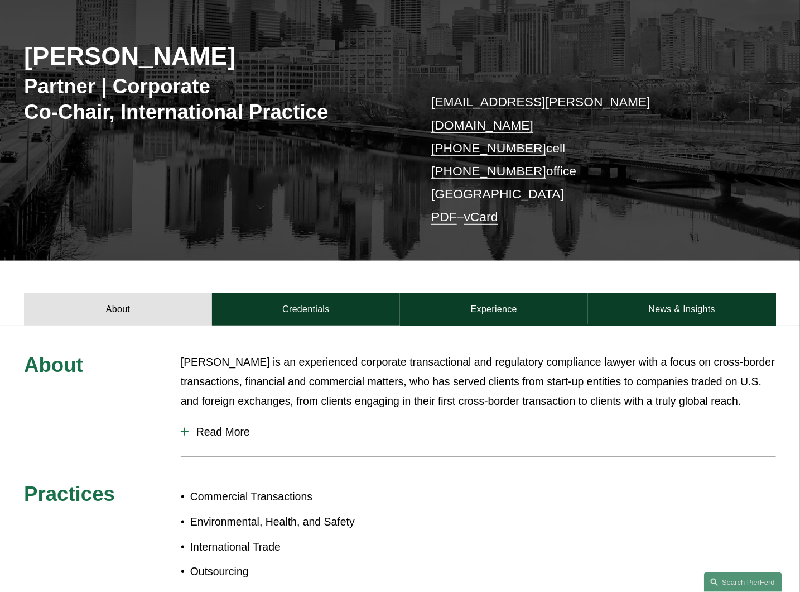
click at [225, 425] on span "Read More" at bounding box center [483, 431] width 588 height 13
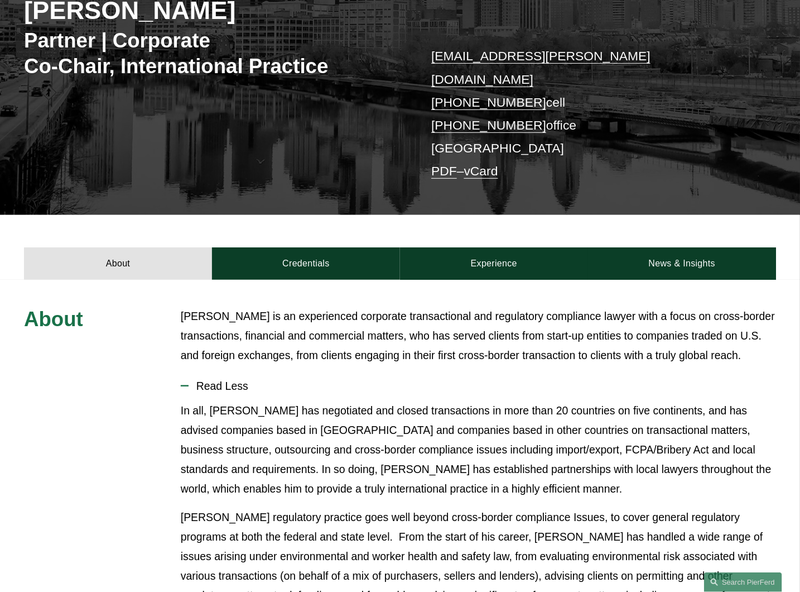
scroll to position [103, 0]
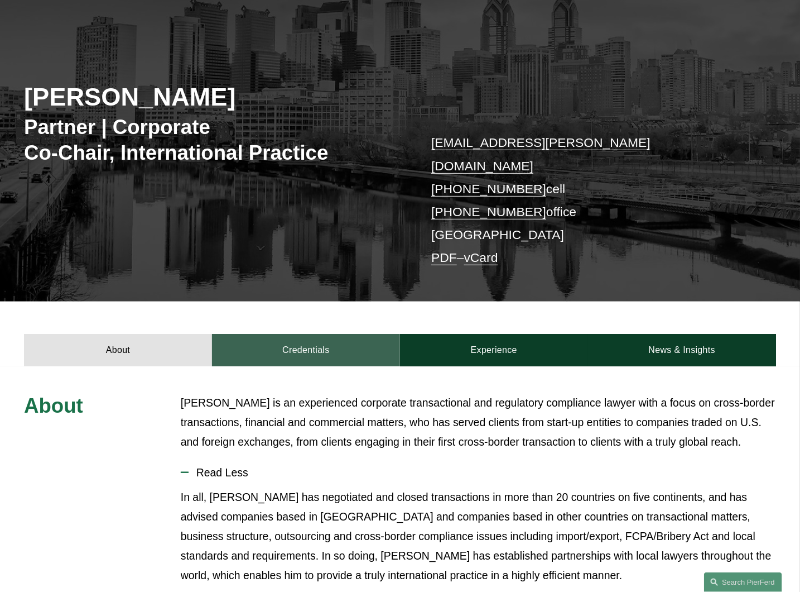
click at [313, 334] on link "Credentials" at bounding box center [306, 350] width 188 height 32
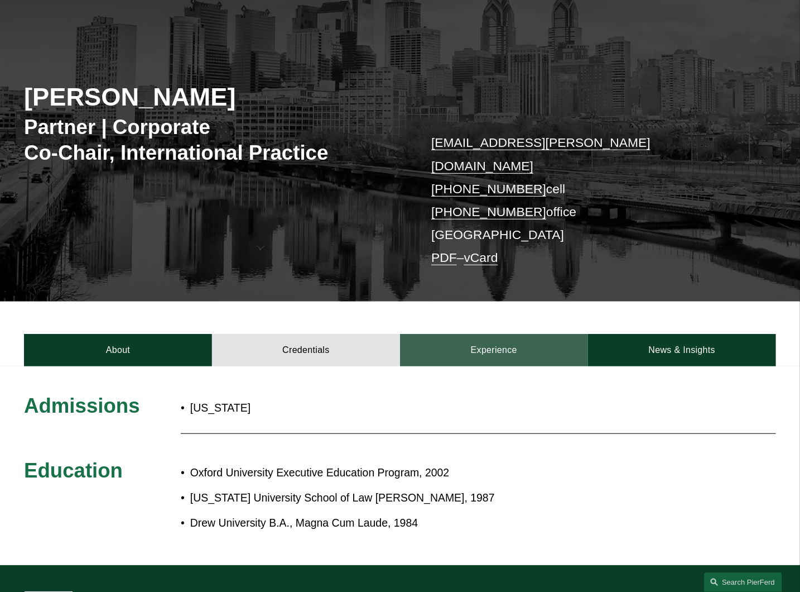
click at [443, 334] on link "Experience" at bounding box center [494, 350] width 188 height 32
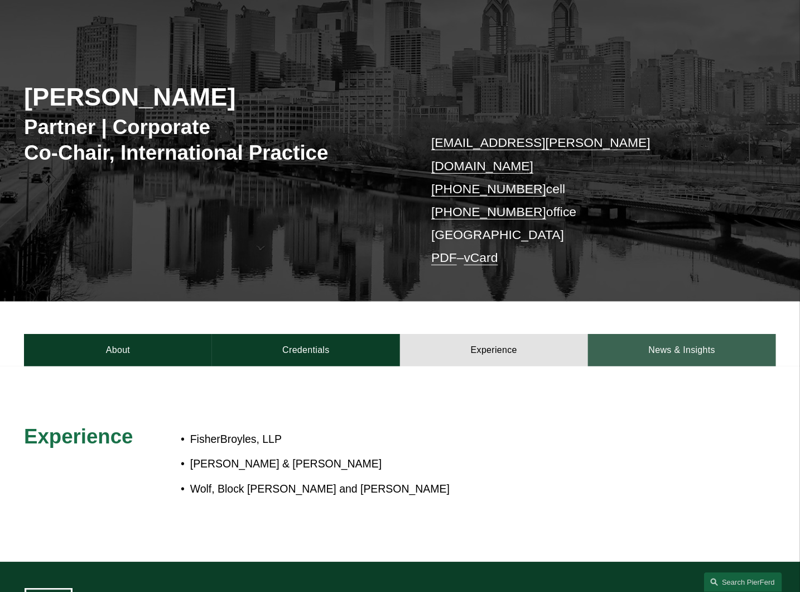
click at [681, 334] on link "News & Insights" at bounding box center [682, 350] width 188 height 32
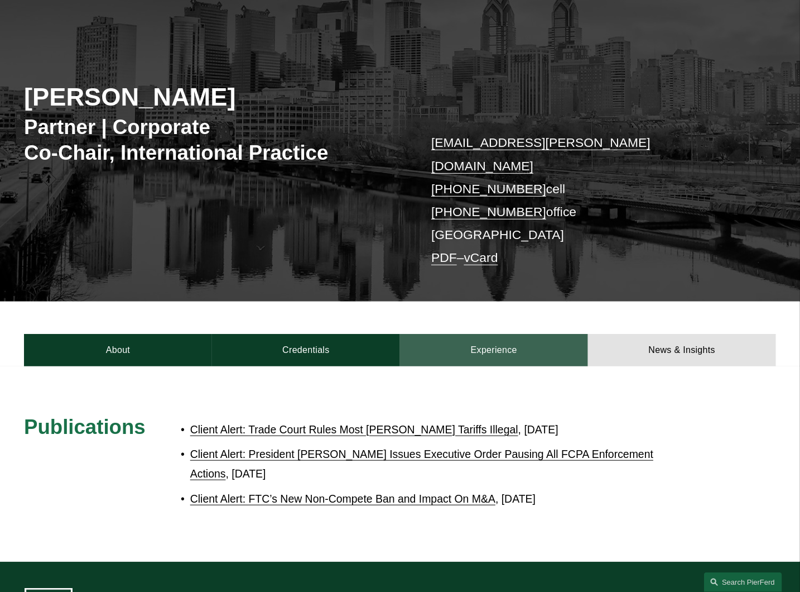
click at [527, 334] on link "Experience" at bounding box center [494, 350] width 188 height 32
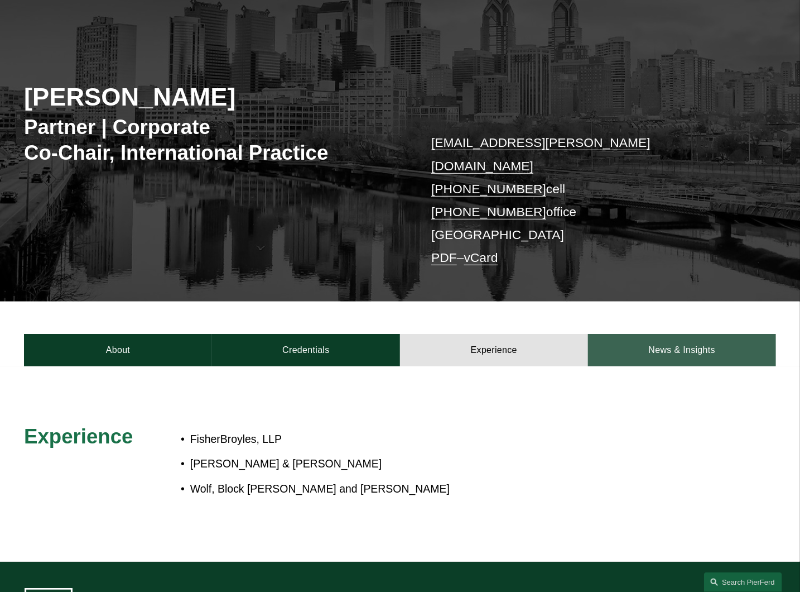
click at [665, 334] on link "News & Insights" at bounding box center [682, 350] width 188 height 32
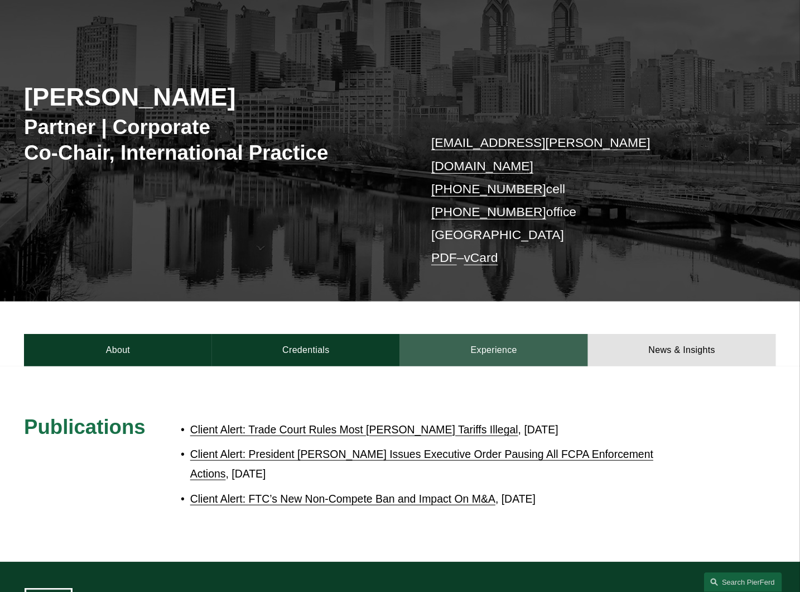
click at [495, 335] on link "Experience" at bounding box center [494, 350] width 188 height 32
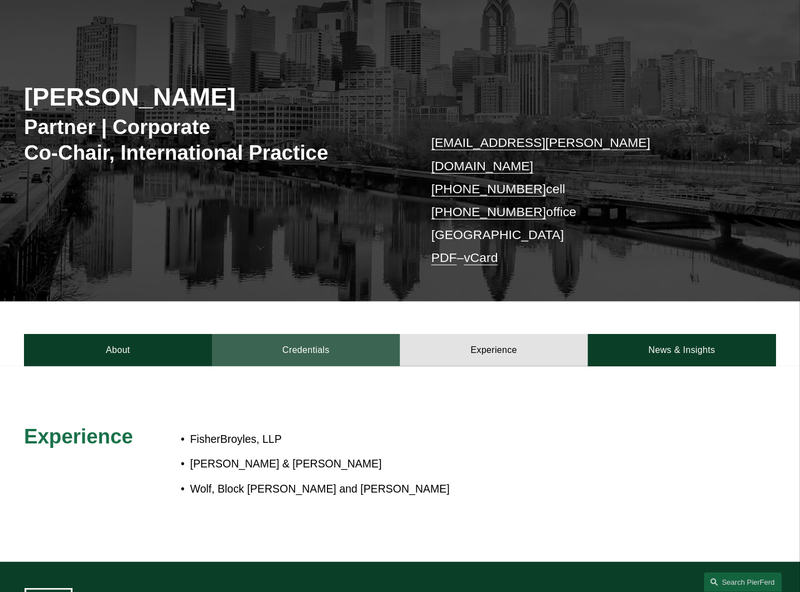
click at [315, 336] on link "Credentials" at bounding box center [306, 350] width 188 height 32
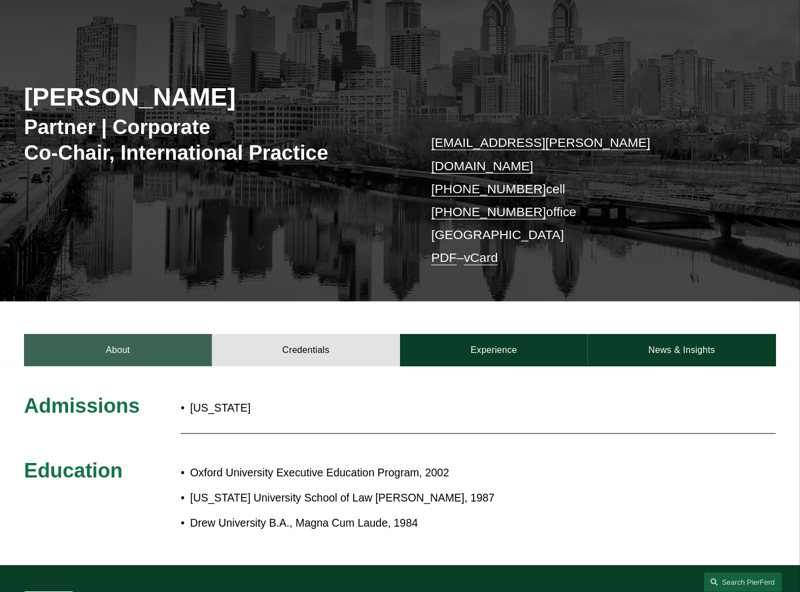
click at [123, 334] on link "About" at bounding box center [118, 350] width 188 height 32
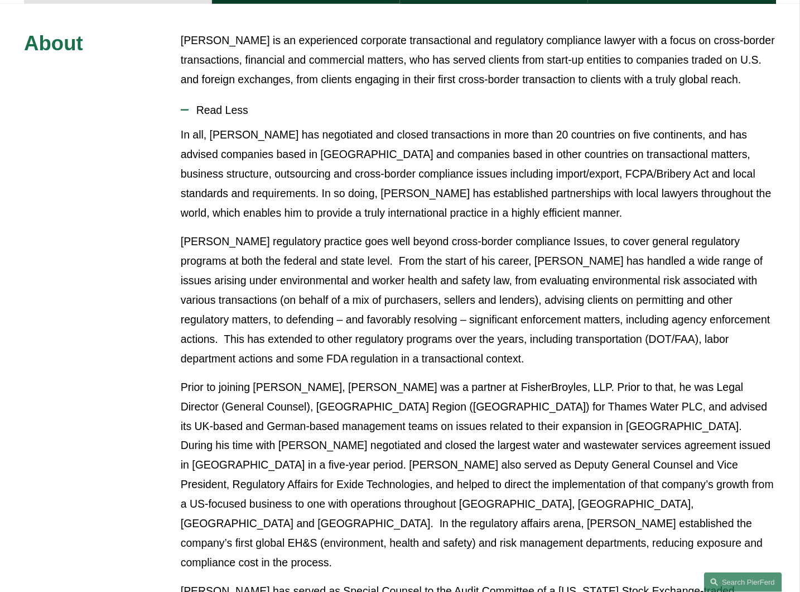
scroll to position [516, 0]
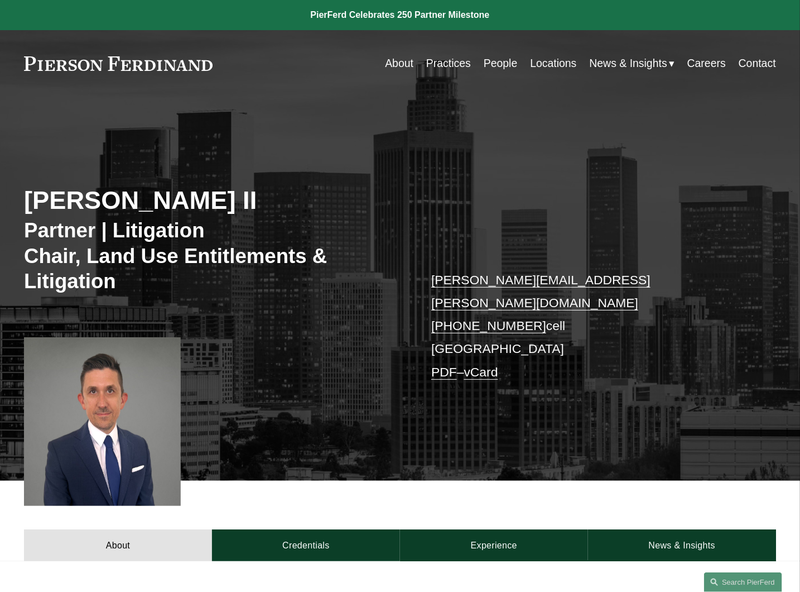
click at [298, 361] on div "[PERSON_NAME] II Partner | Litigation Chair, Land Use Entitlements & Litigation…" at bounding box center [400, 300] width 800 height 359
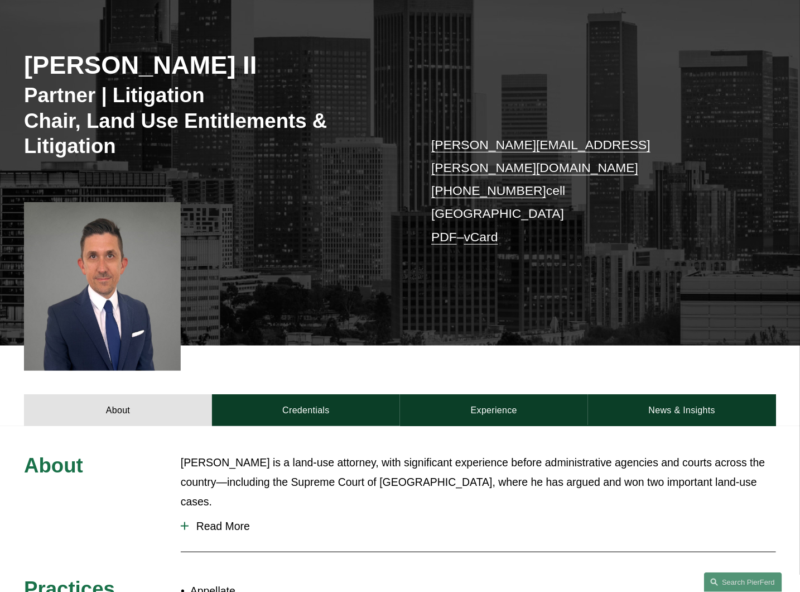
scroll to position [207, 0]
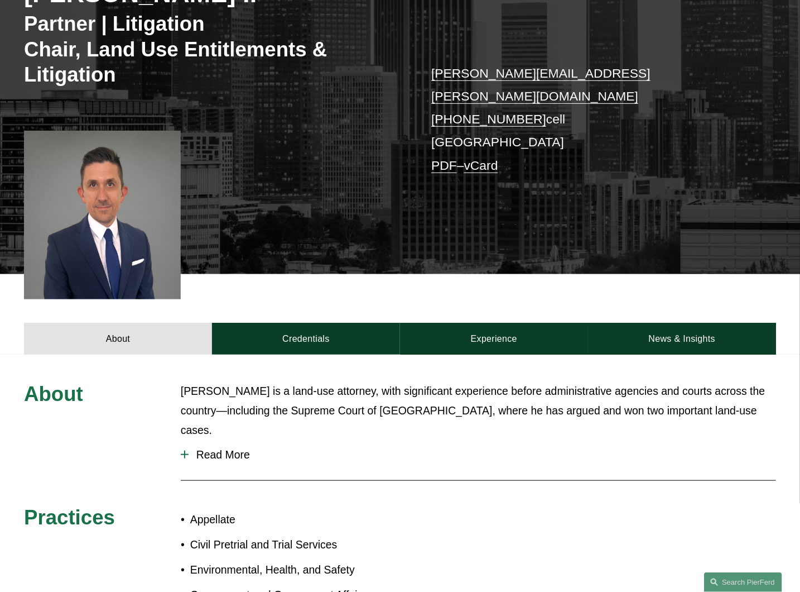
click at [224, 448] on span "Read More" at bounding box center [483, 454] width 588 height 13
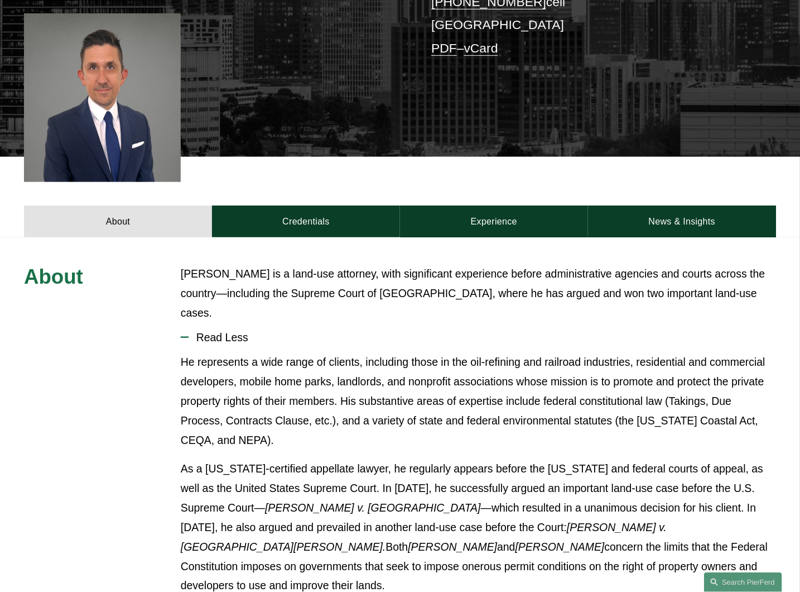
scroll to position [330, 0]
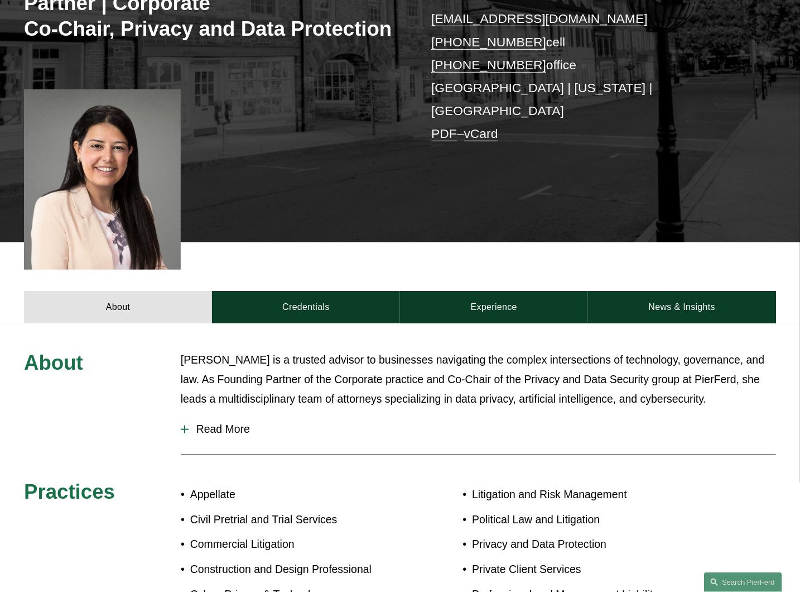
scroll to position [248, 0]
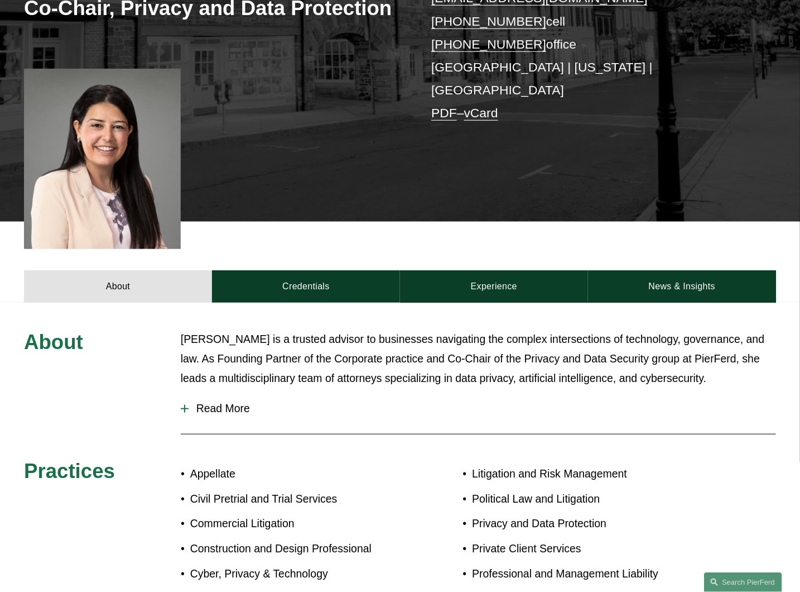
click at [237, 402] on span "Read More" at bounding box center [483, 408] width 588 height 13
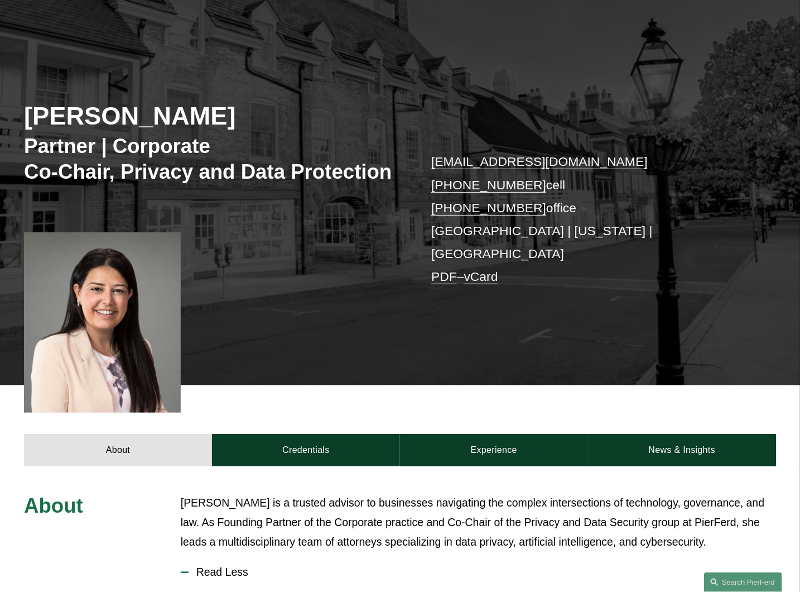
scroll to position [62, 0]
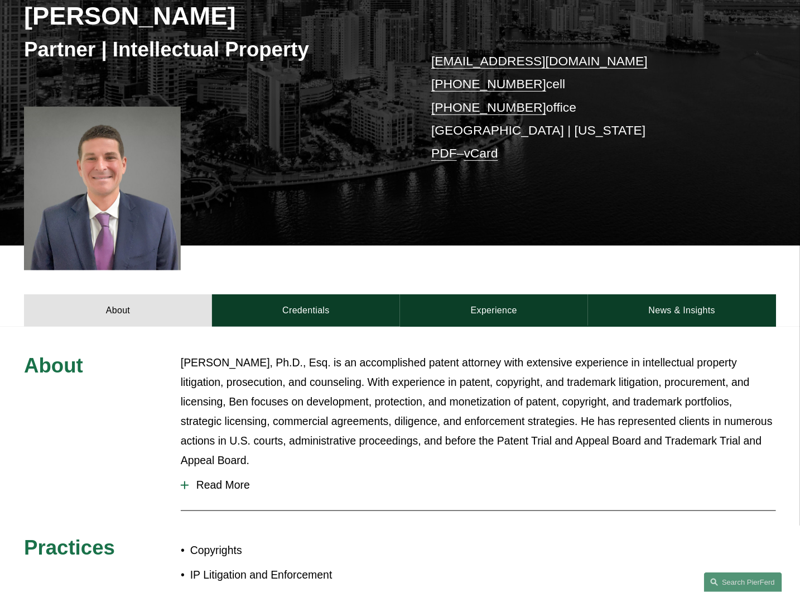
scroll to position [227, 0]
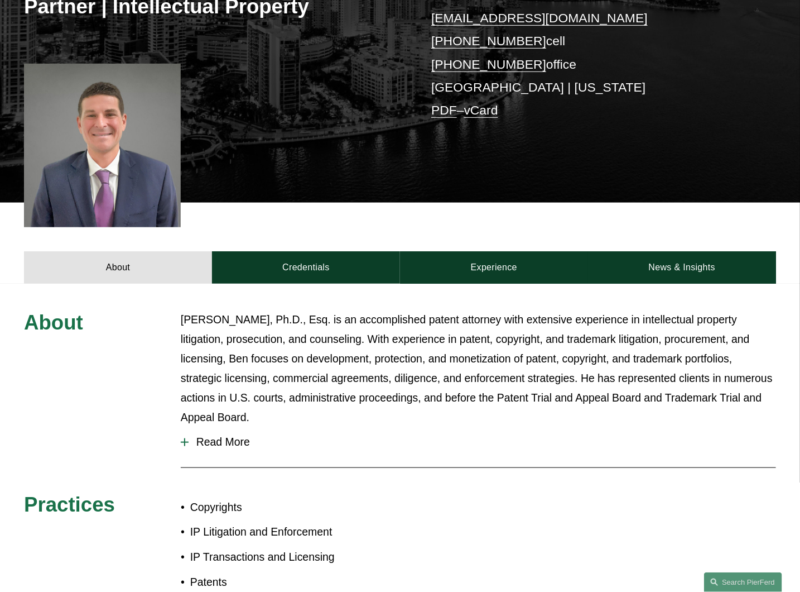
click at [224, 438] on button "Read More" at bounding box center [479, 442] width 596 height 30
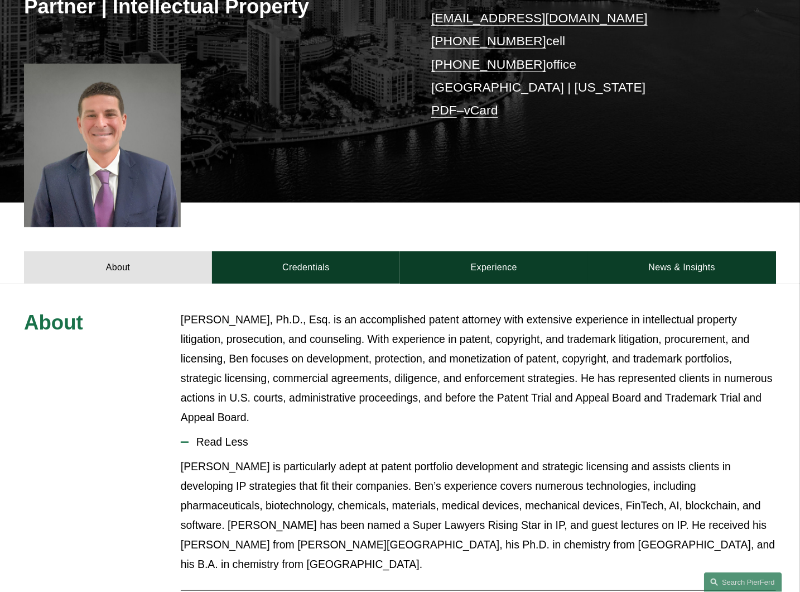
click at [224, 438] on button "Read Less" at bounding box center [479, 442] width 596 height 30
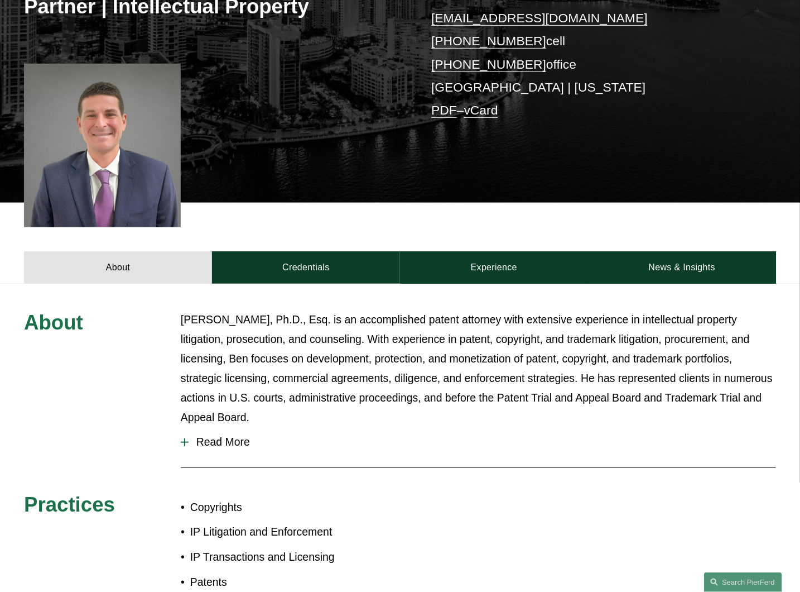
click at [225, 435] on span "Read More" at bounding box center [483, 441] width 588 height 13
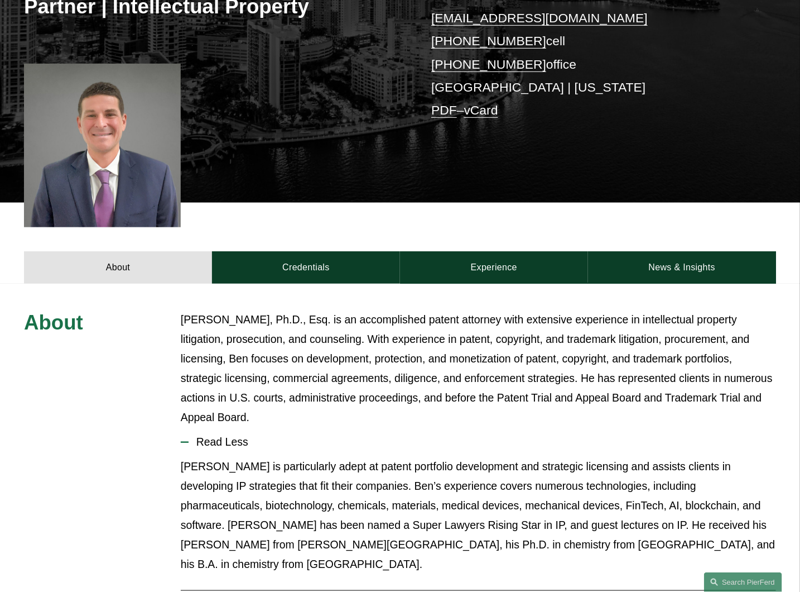
click at [236, 435] on span "Read Less" at bounding box center [483, 441] width 588 height 13
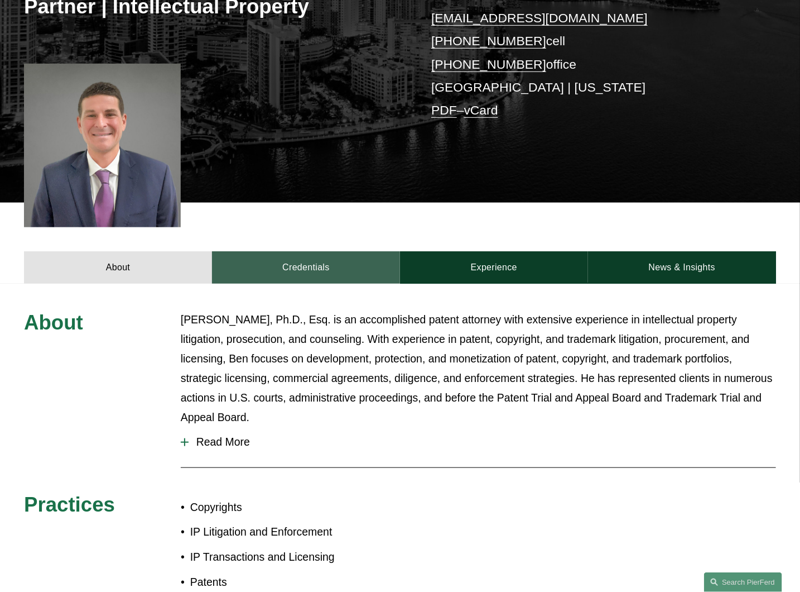
click at [322, 268] on link "Credentials" at bounding box center [306, 267] width 188 height 32
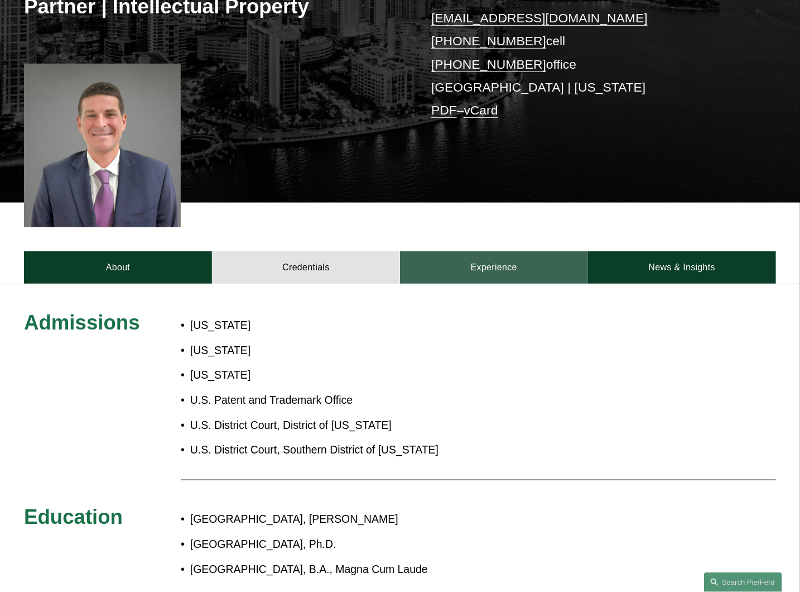
click at [477, 276] on link "Experience" at bounding box center [494, 267] width 188 height 32
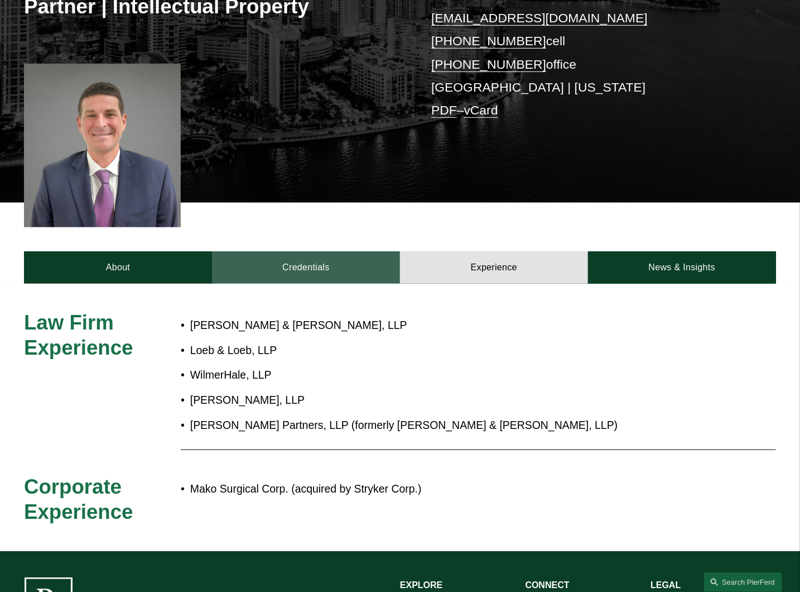
click at [294, 274] on link "Credentials" at bounding box center [306, 267] width 188 height 32
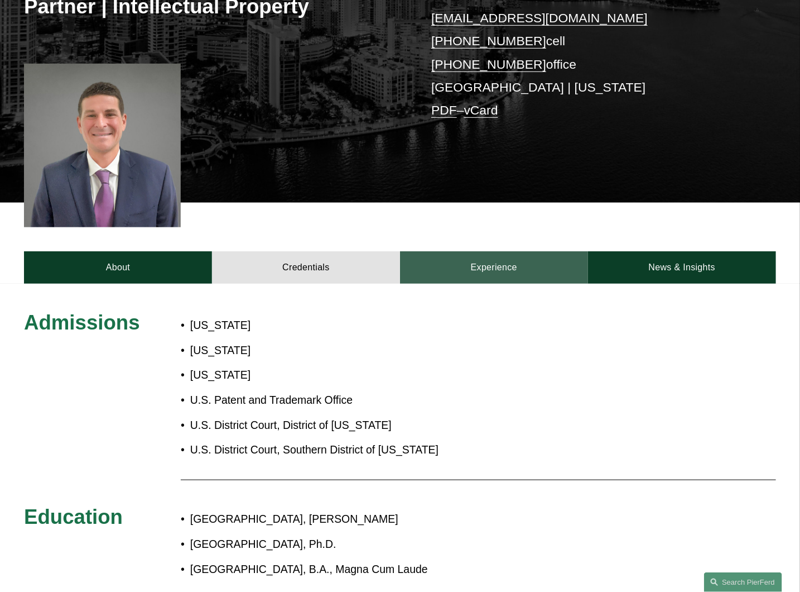
click at [473, 270] on link "Experience" at bounding box center [494, 267] width 188 height 32
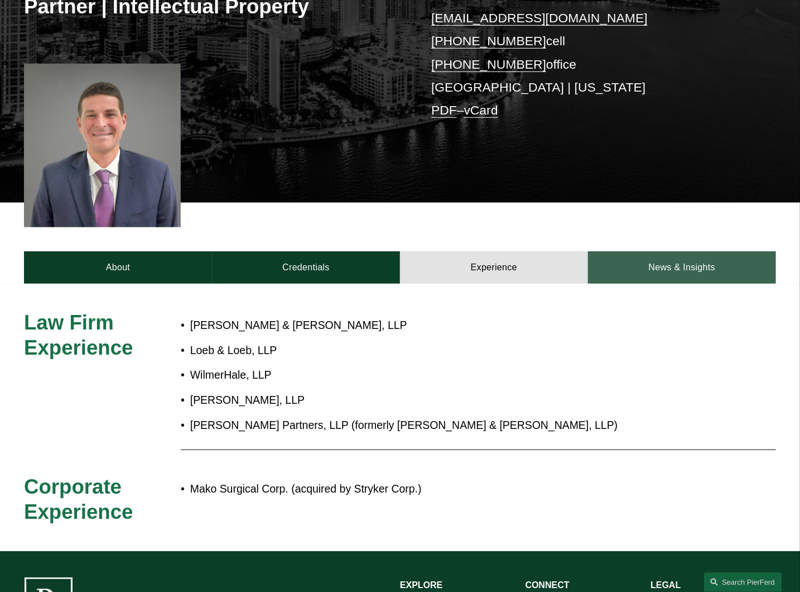
click at [693, 266] on link "News & Insights" at bounding box center [682, 267] width 188 height 32
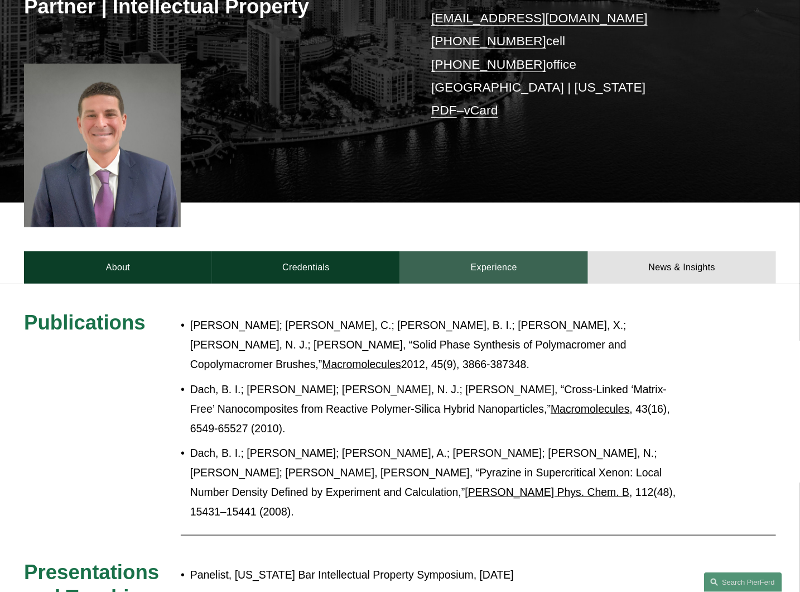
click at [492, 267] on link "Experience" at bounding box center [494, 267] width 188 height 32
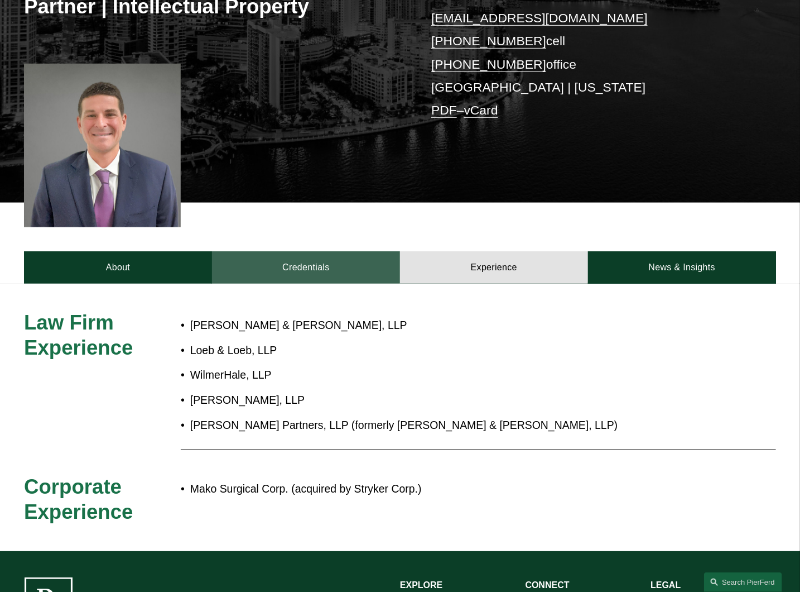
click at [326, 265] on link "Credentials" at bounding box center [306, 267] width 188 height 32
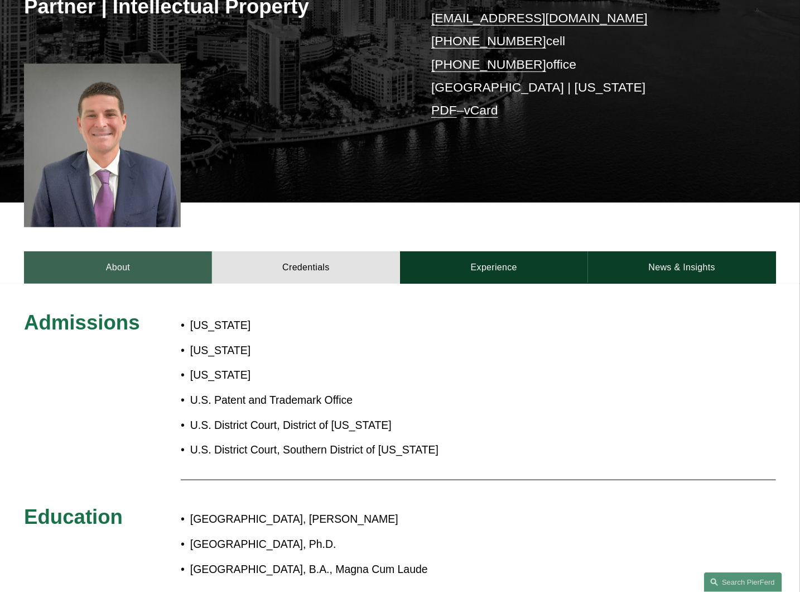
click at [118, 269] on link "About" at bounding box center [118, 267] width 188 height 32
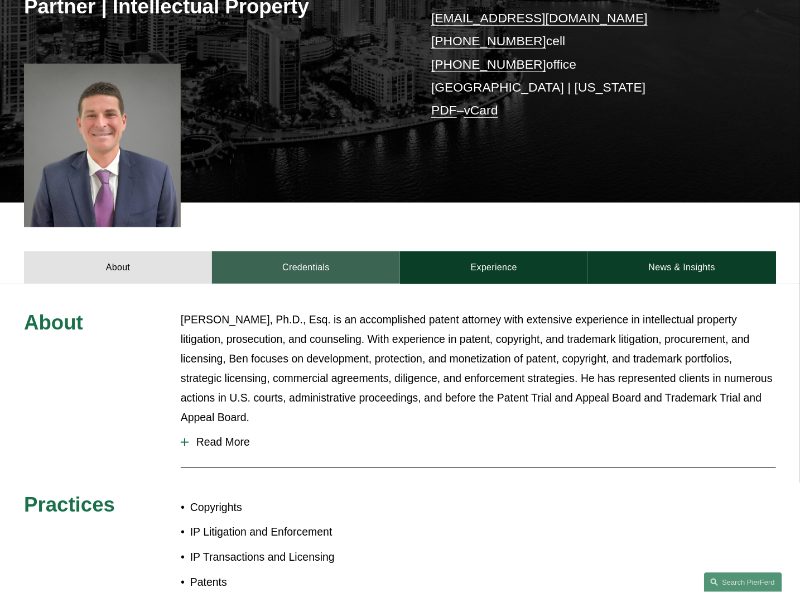
click at [276, 268] on link "Credentials" at bounding box center [306, 267] width 188 height 32
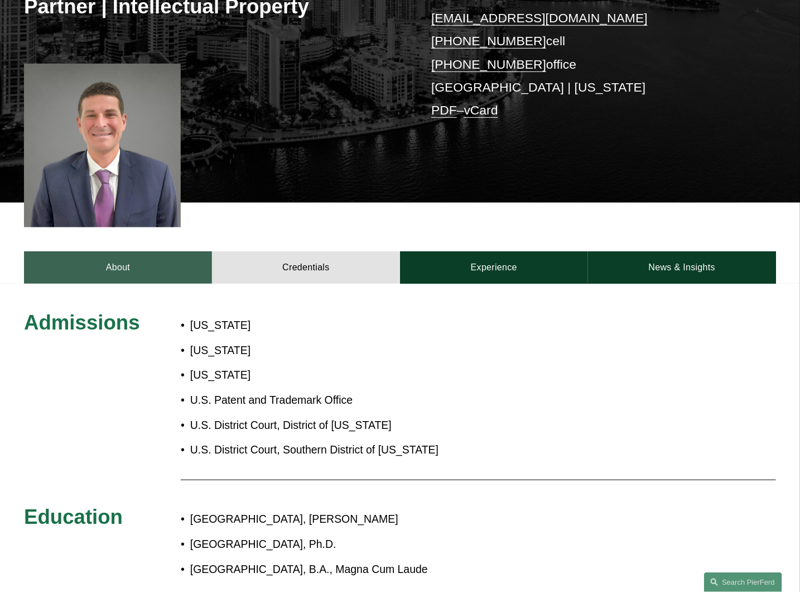
click at [117, 270] on link "About" at bounding box center [118, 267] width 188 height 32
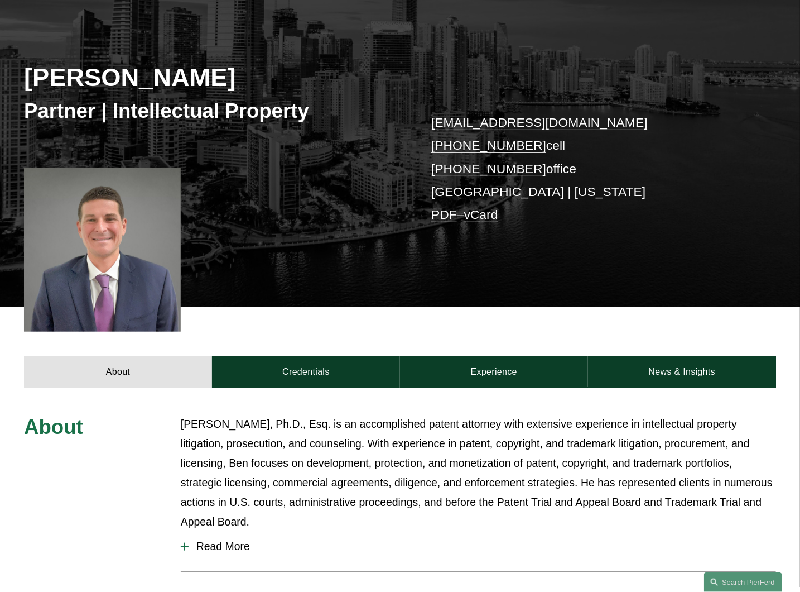
scroll to position [82, 0]
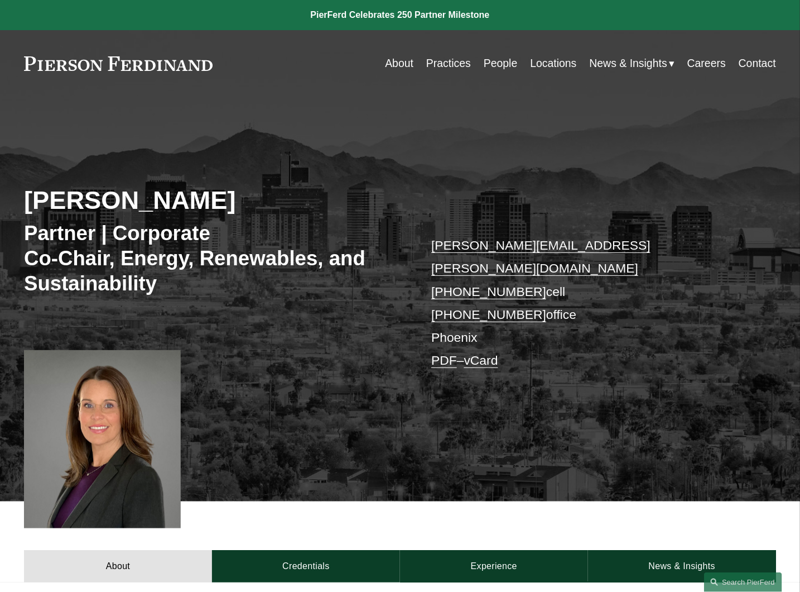
click at [105, 384] on div at bounding box center [102, 439] width 157 height 178
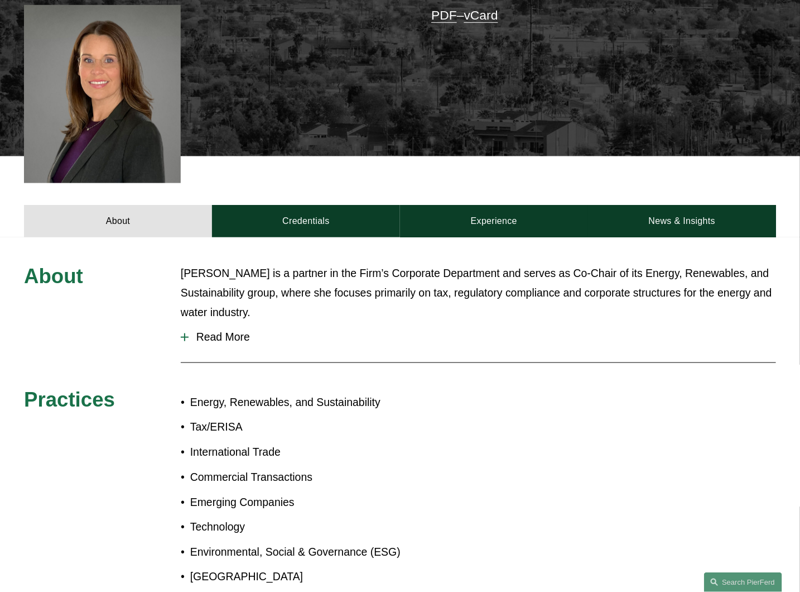
scroll to position [330, 0]
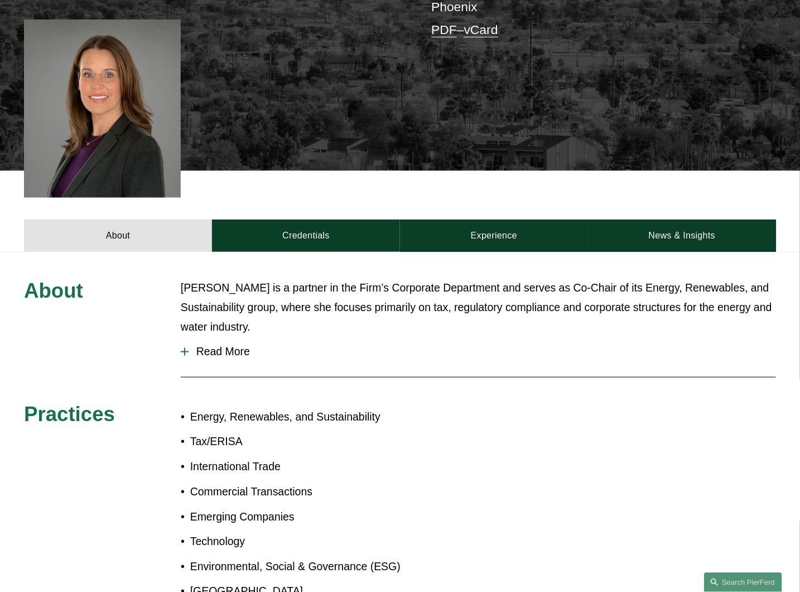
click at [225, 345] on span "Read More" at bounding box center [483, 351] width 588 height 13
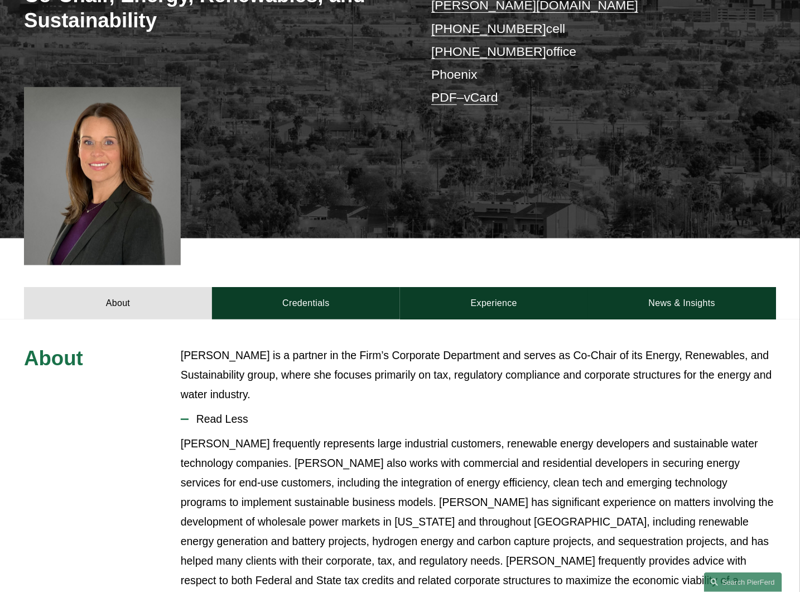
scroll to position [186, 0]
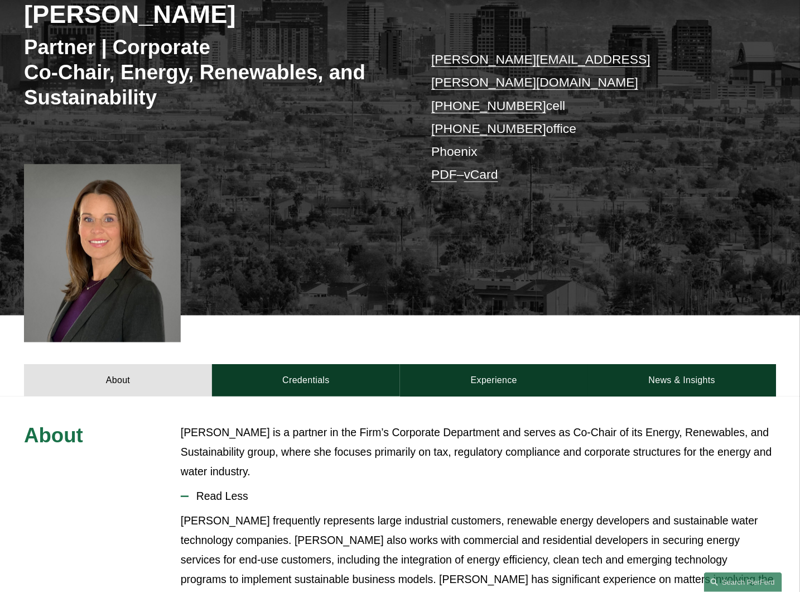
click at [94, 236] on div at bounding box center [102, 253] width 157 height 178
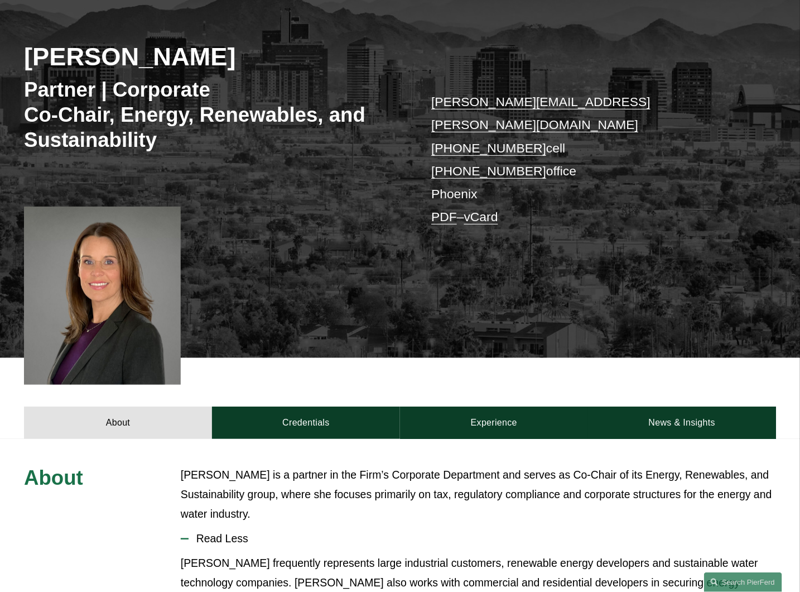
scroll to position [144, 0]
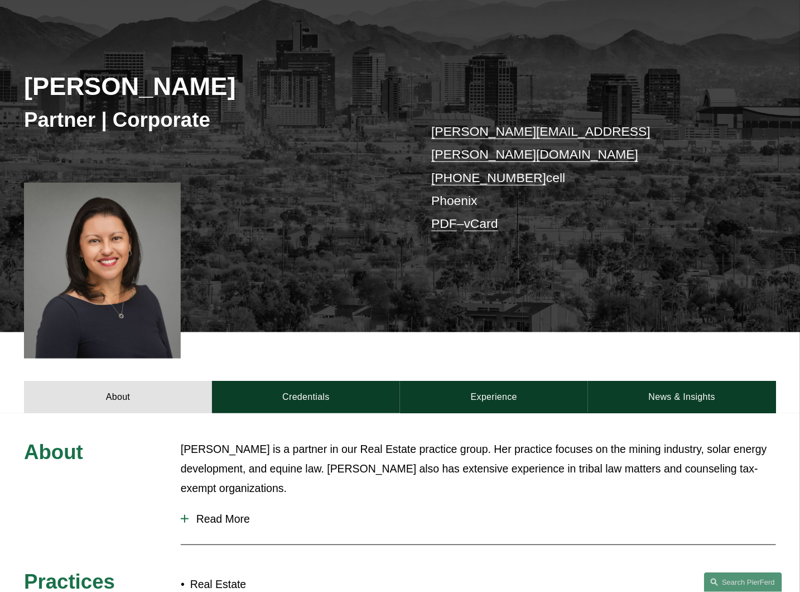
scroll to position [124, 0]
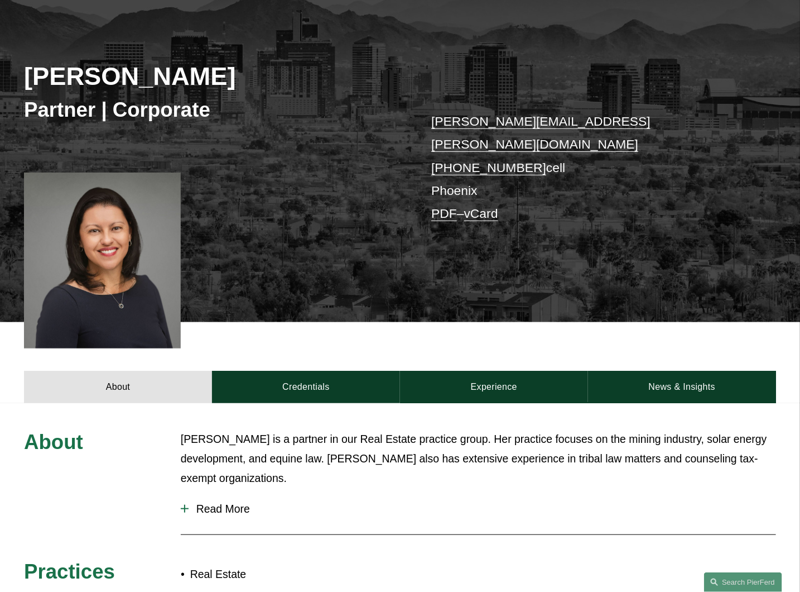
click at [215, 502] on span "Read More" at bounding box center [483, 508] width 588 height 13
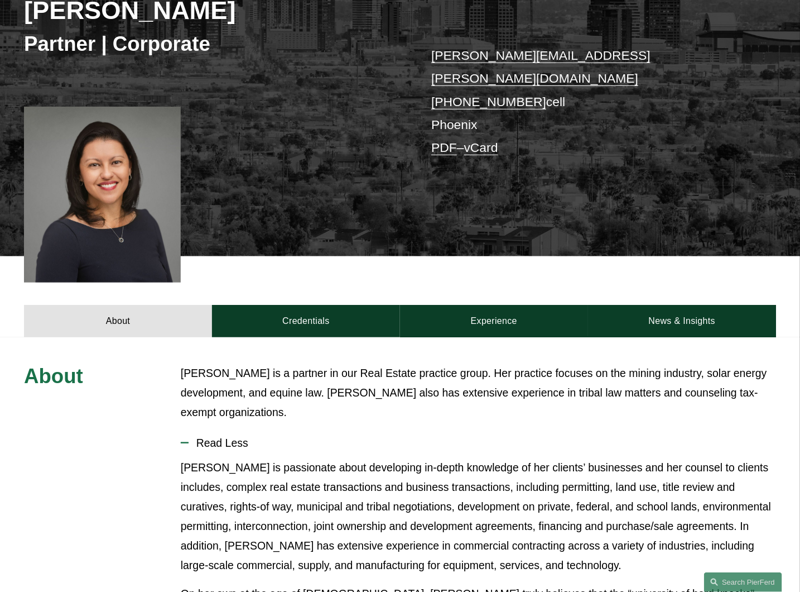
scroll to position [186, 0]
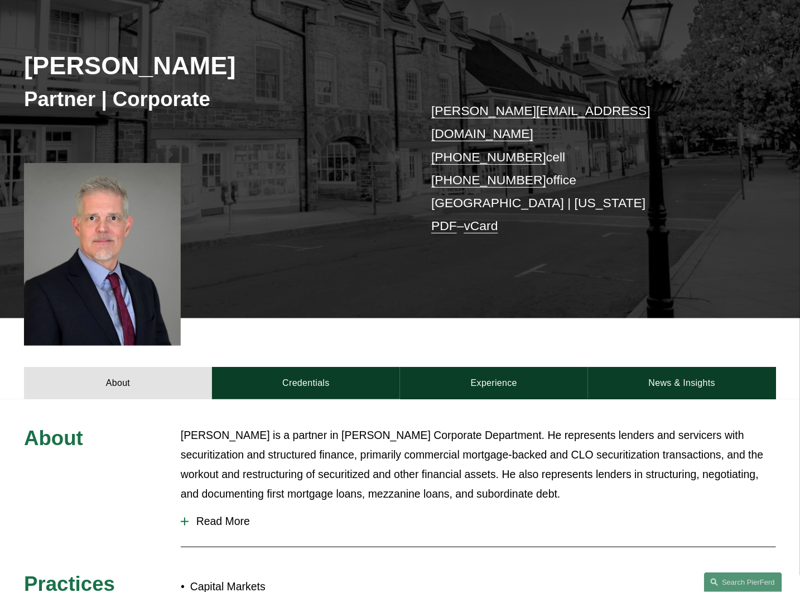
scroll to position [144, 0]
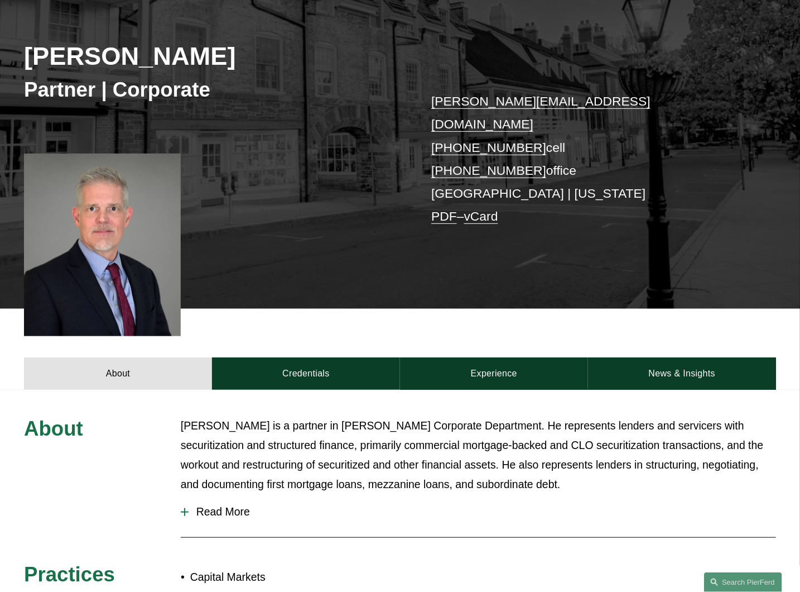
click at [219, 505] on span "Read More" at bounding box center [483, 511] width 588 height 13
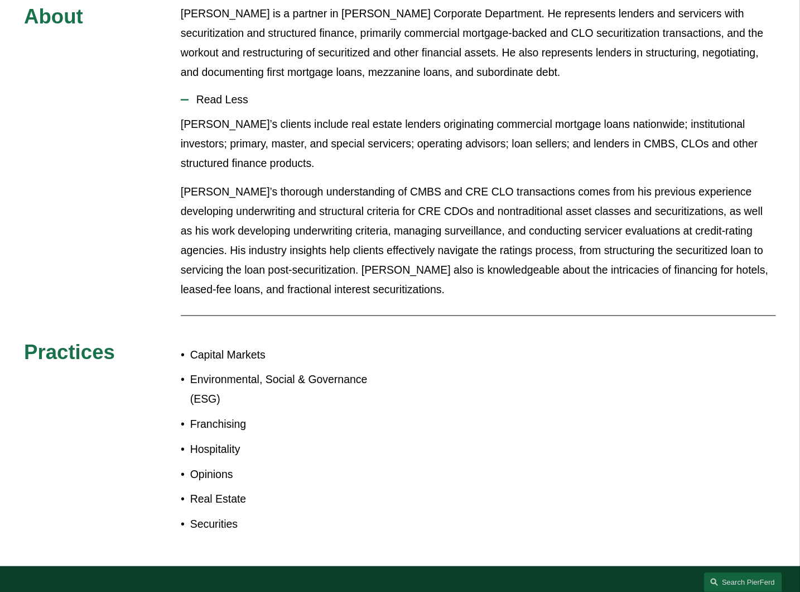
scroll to position [558, 0]
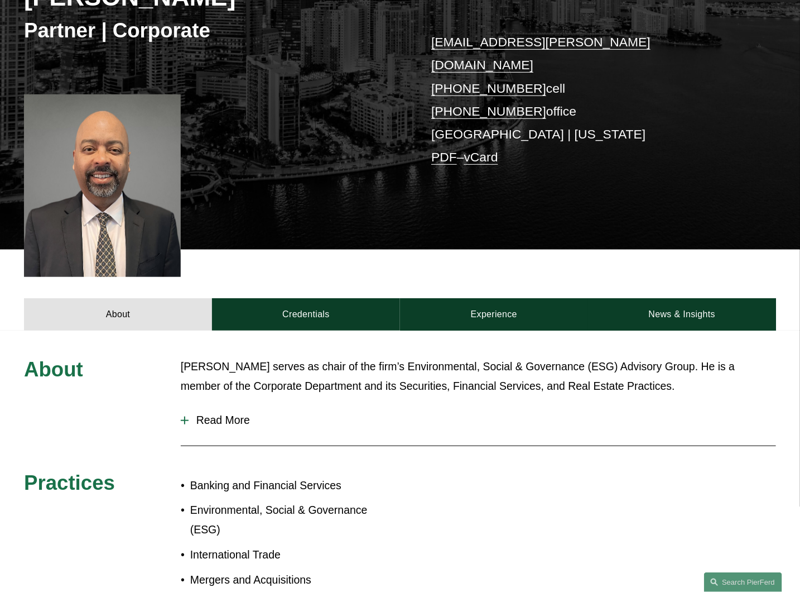
scroll to position [207, 0]
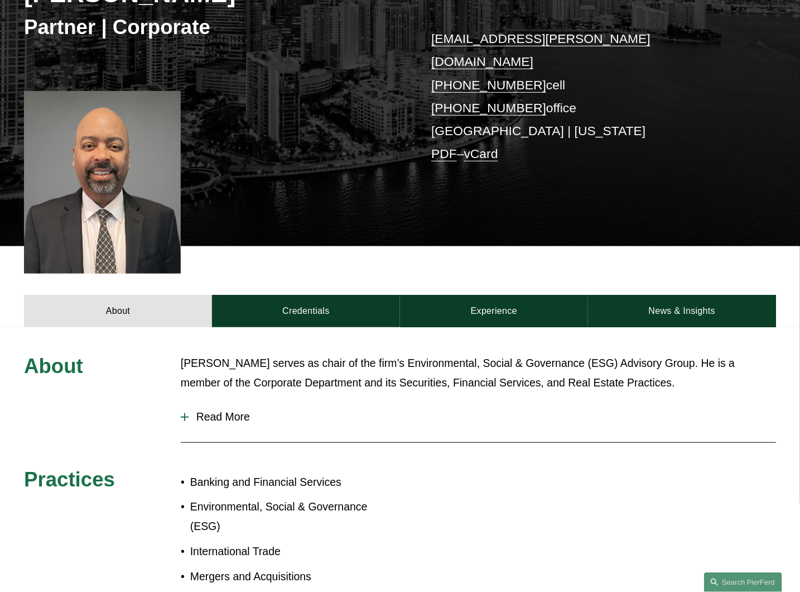
click at [213, 410] on span "Read More" at bounding box center [483, 416] width 588 height 13
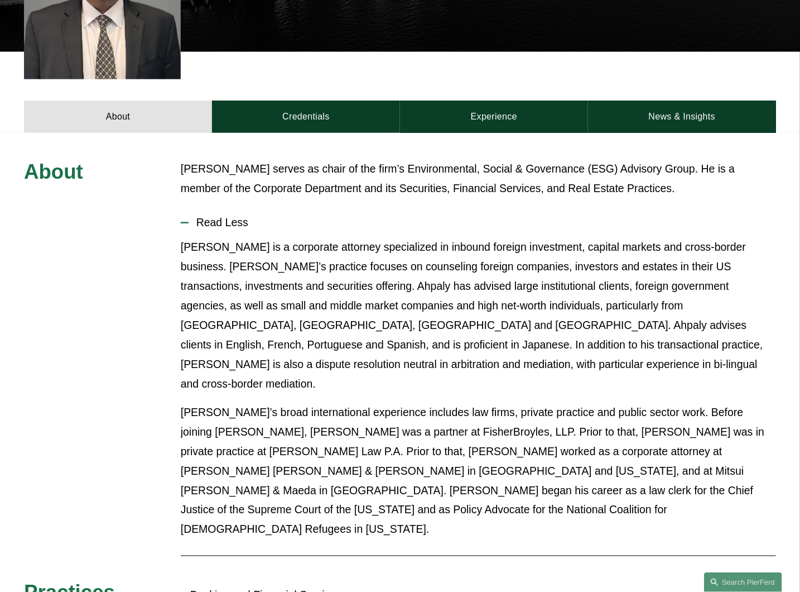
scroll to position [248, 0]
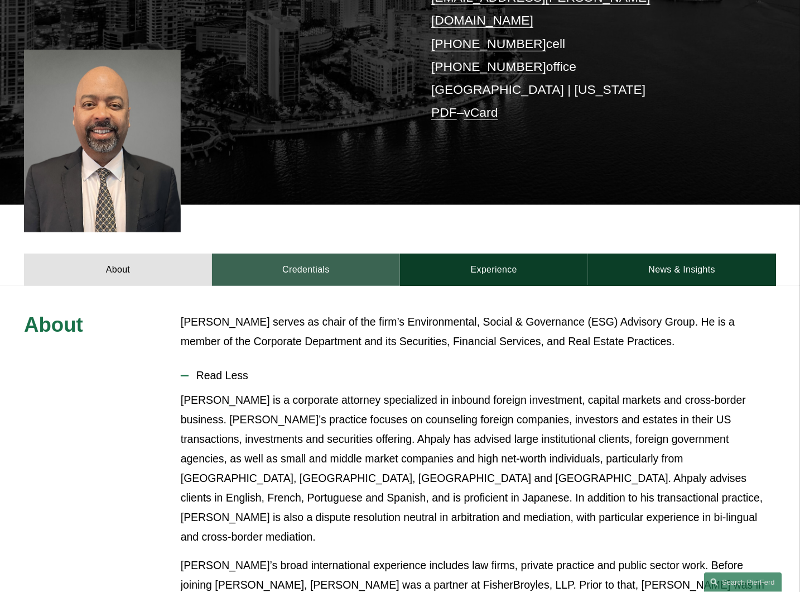
click at [303, 253] on link "Credentials" at bounding box center [306, 269] width 188 height 32
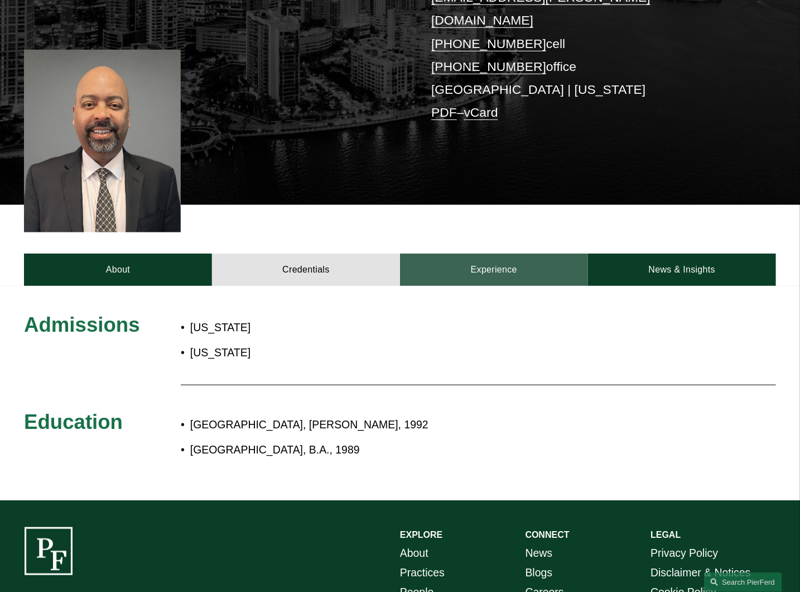
click at [482, 253] on link "Experience" at bounding box center [494, 269] width 188 height 32
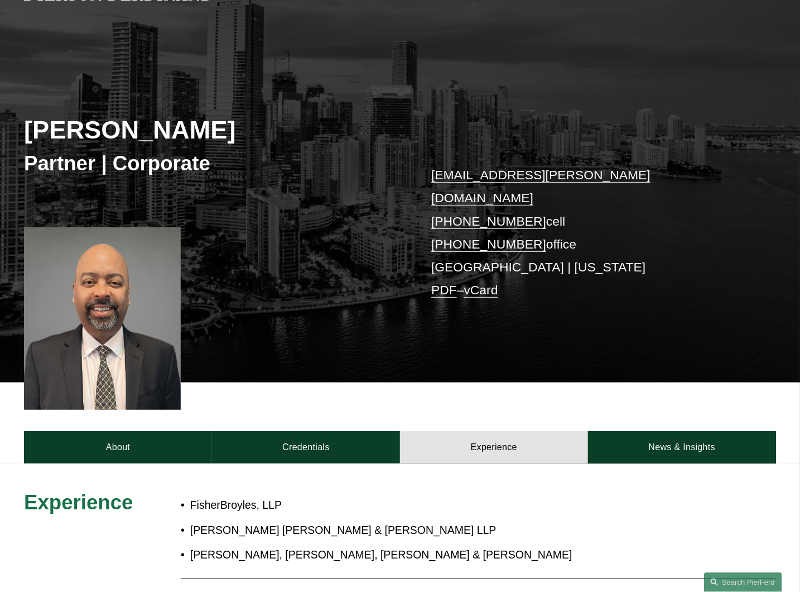
scroll to position [62, 0]
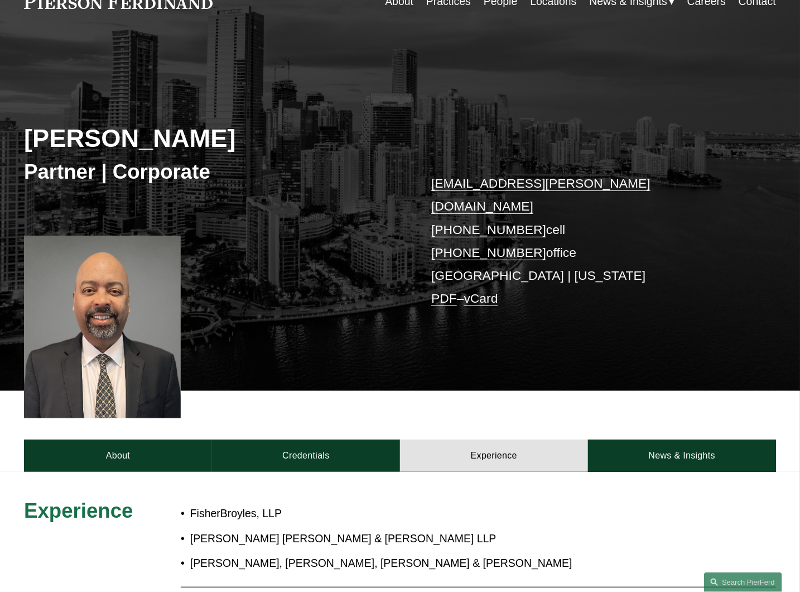
drag, startPoint x: 213, startPoint y: 135, endPoint x: 17, endPoint y: 134, distance: 195.9
click at [17, 134] on div "Ahpaly Coradin Partner | Corporate ahpaly.coradin@pierferd.com +1.786.670.1292 …" at bounding box center [400, 225] width 800 height 332
copy h2 "Ahpaly Coradin"
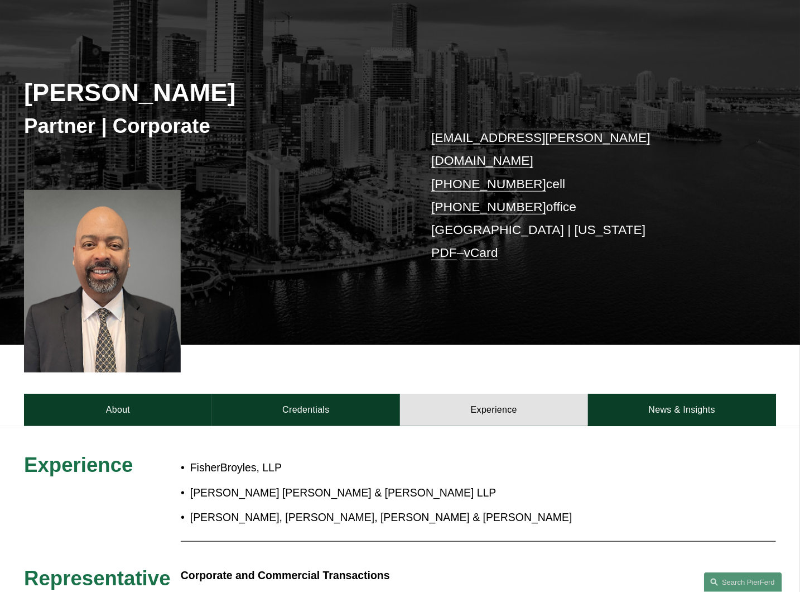
scroll to position [144, 0]
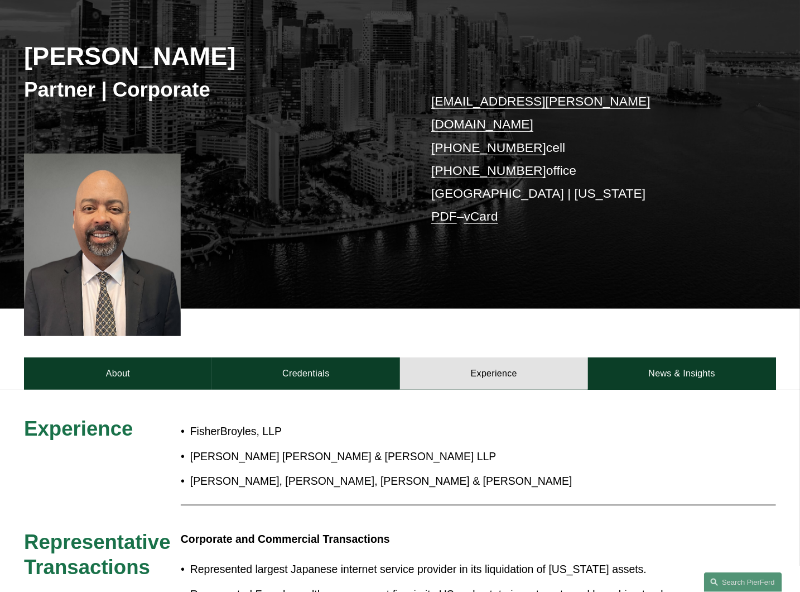
click at [349, 309] on div "About Credentials Experience News & Insights" at bounding box center [400, 349] width 800 height 81
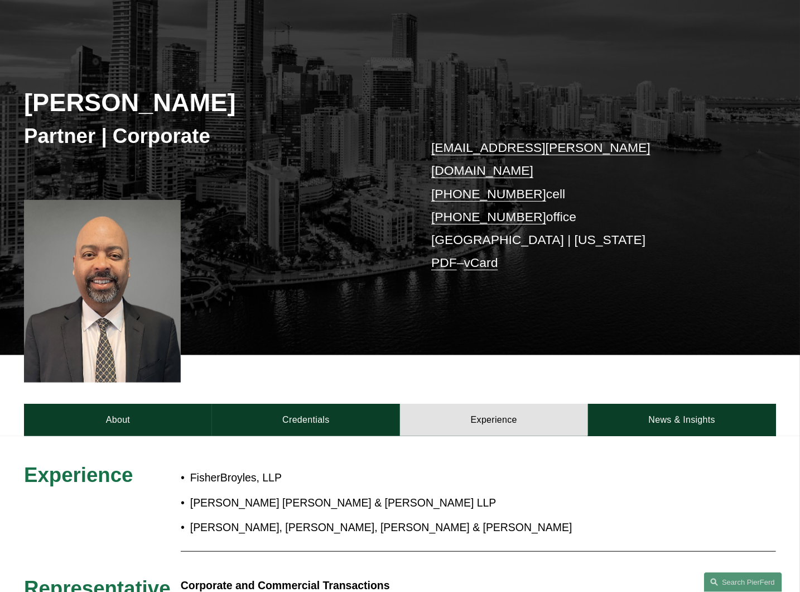
scroll to position [0, 0]
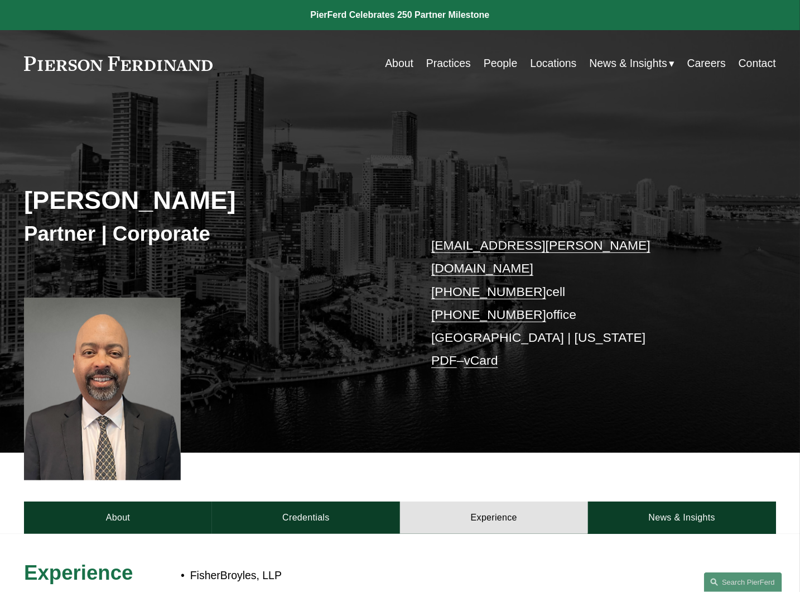
click at [391, 63] on link "About" at bounding box center [399, 63] width 28 height 22
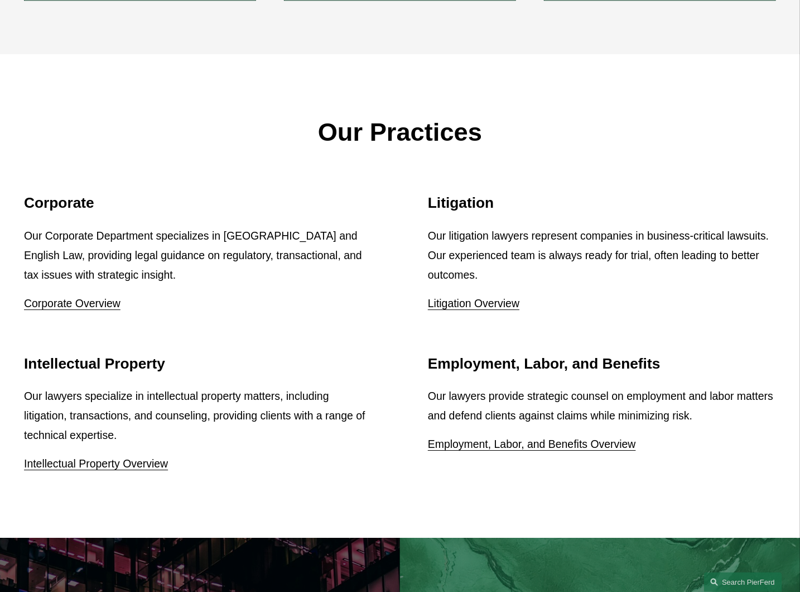
scroll to position [1385, 0]
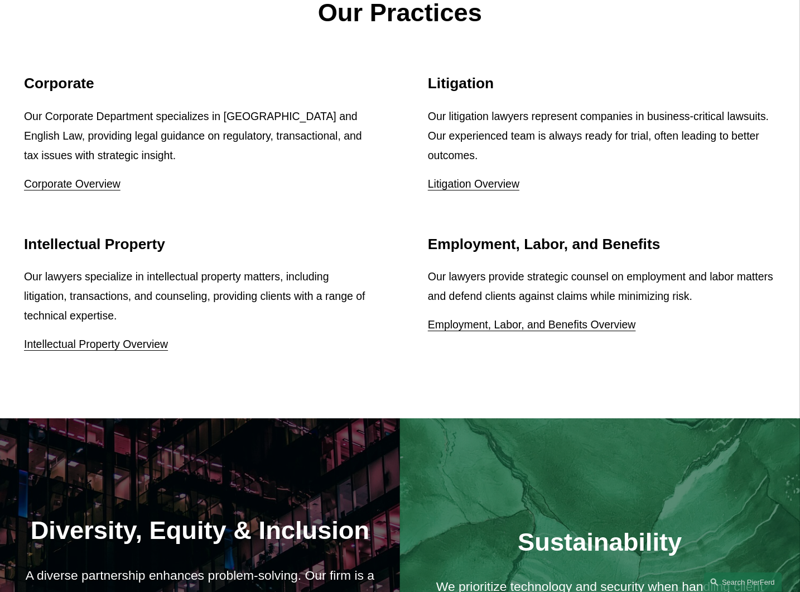
click at [51, 90] on h2 "Corporate" at bounding box center [198, 84] width 348 height 18
click at [56, 189] on link "Corporate Overview" at bounding box center [72, 183] width 97 height 12
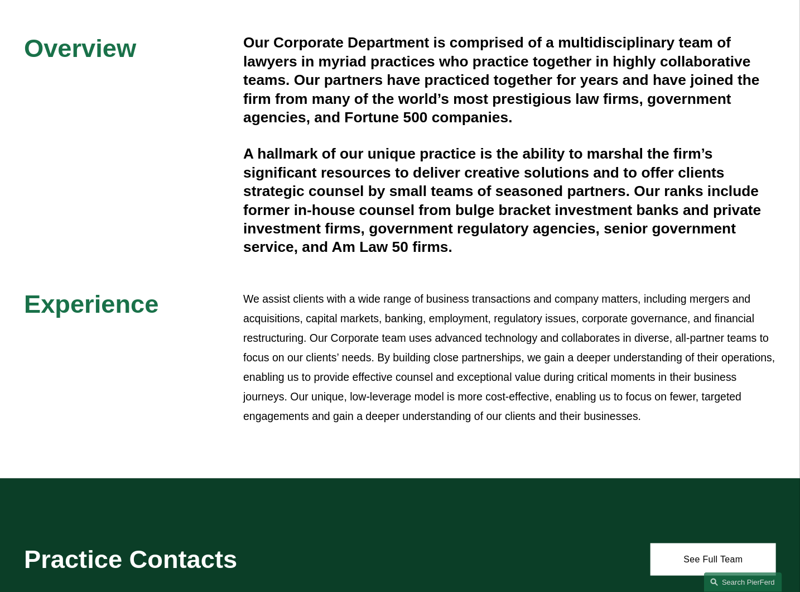
scroll to position [268, 0]
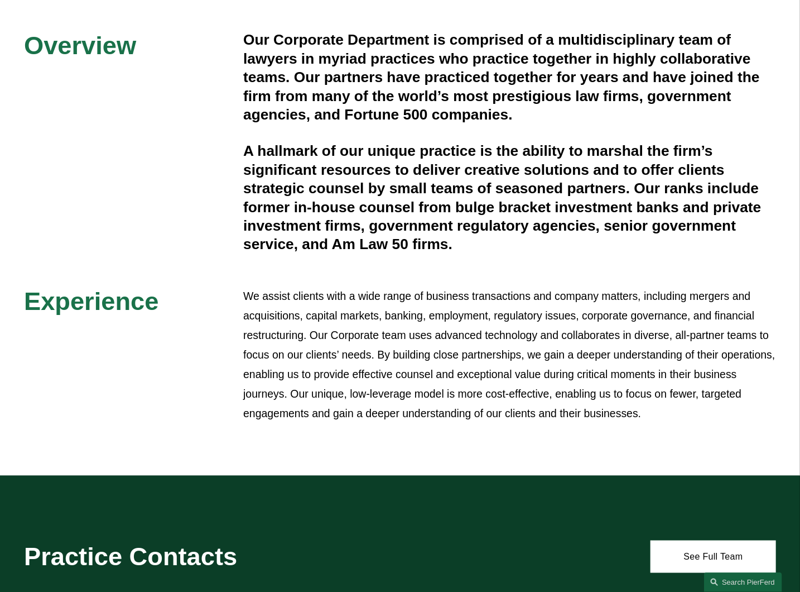
click at [382, 363] on p "We assist clients with a wide range of business transactions and company matter…" at bounding box center [509, 354] width 533 height 137
